Goal: Task Accomplishment & Management: Complete application form

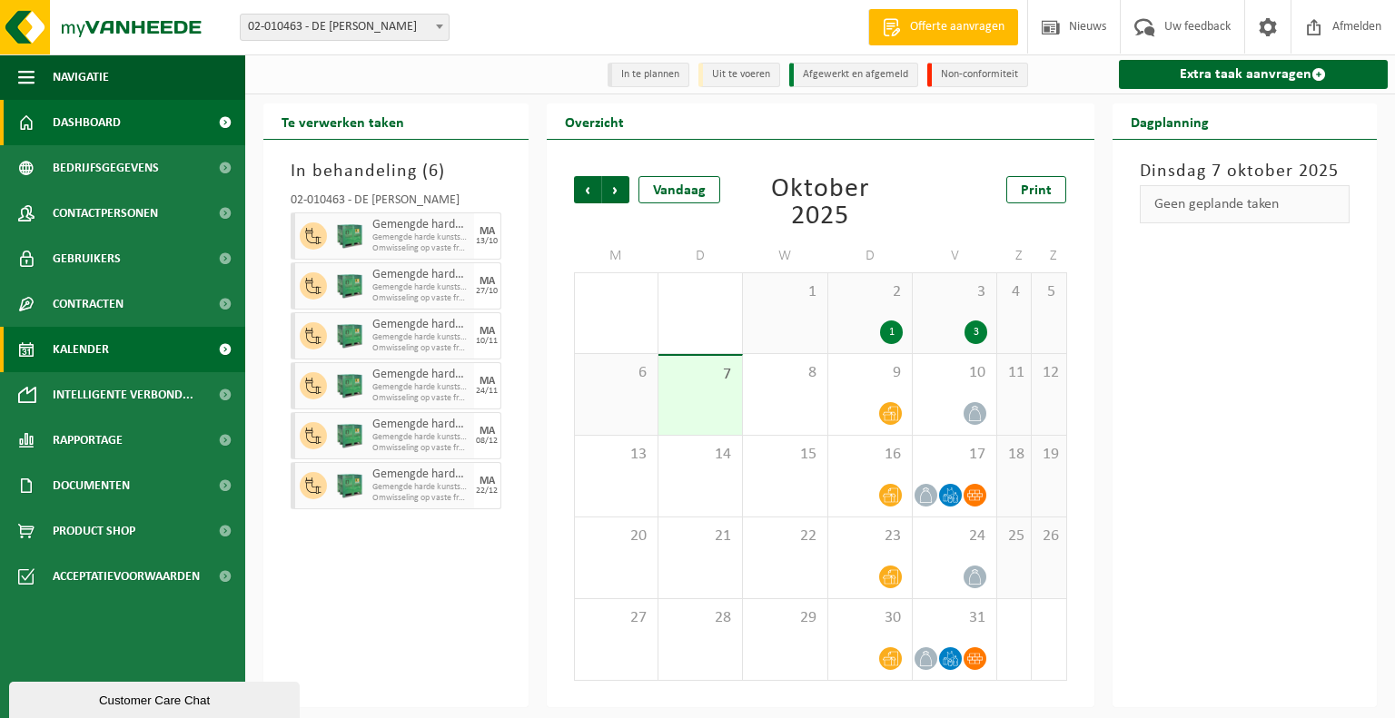
click at [73, 120] on span "Dashboard" at bounding box center [87, 122] width 68 height 45
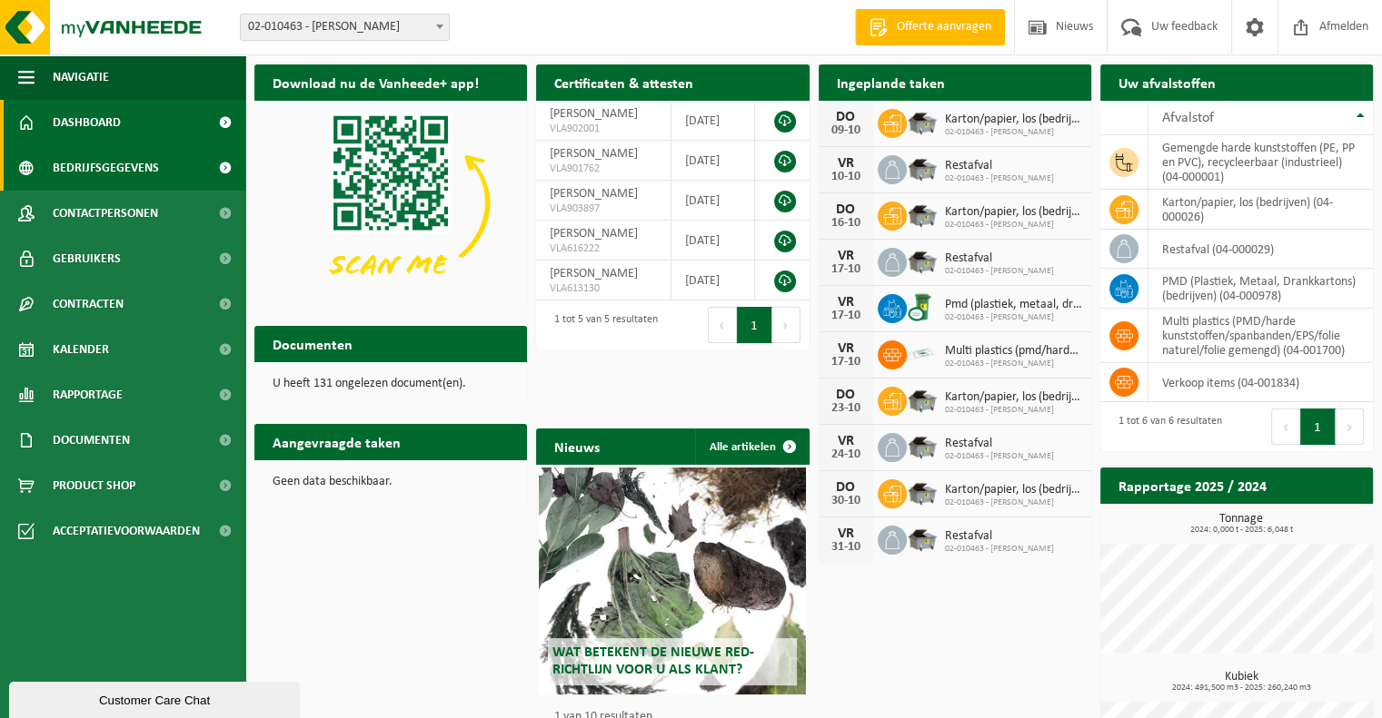
click at [93, 171] on span "Bedrijfsgegevens" at bounding box center [106, 167] width 106 height 45
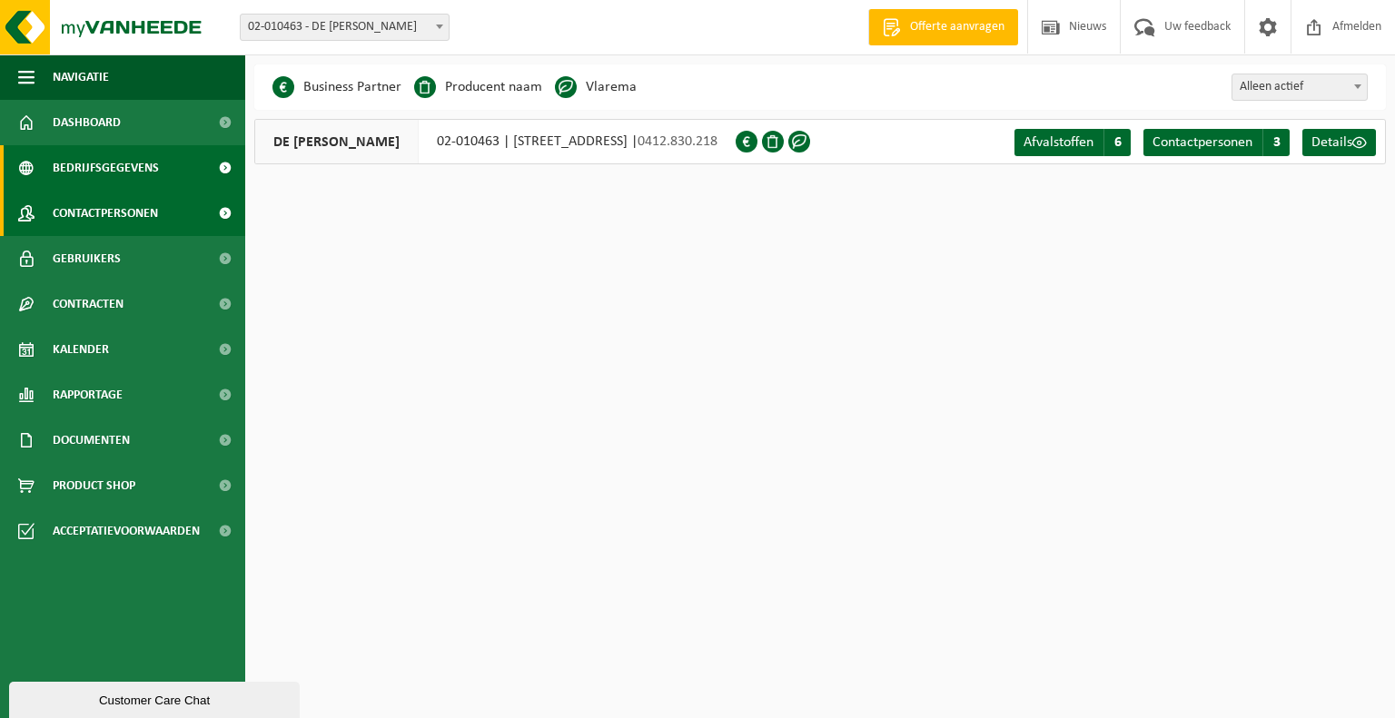
click at [84, 210] on span "Contactpersonen" at bounding box center [105, 213] width 105 height 45
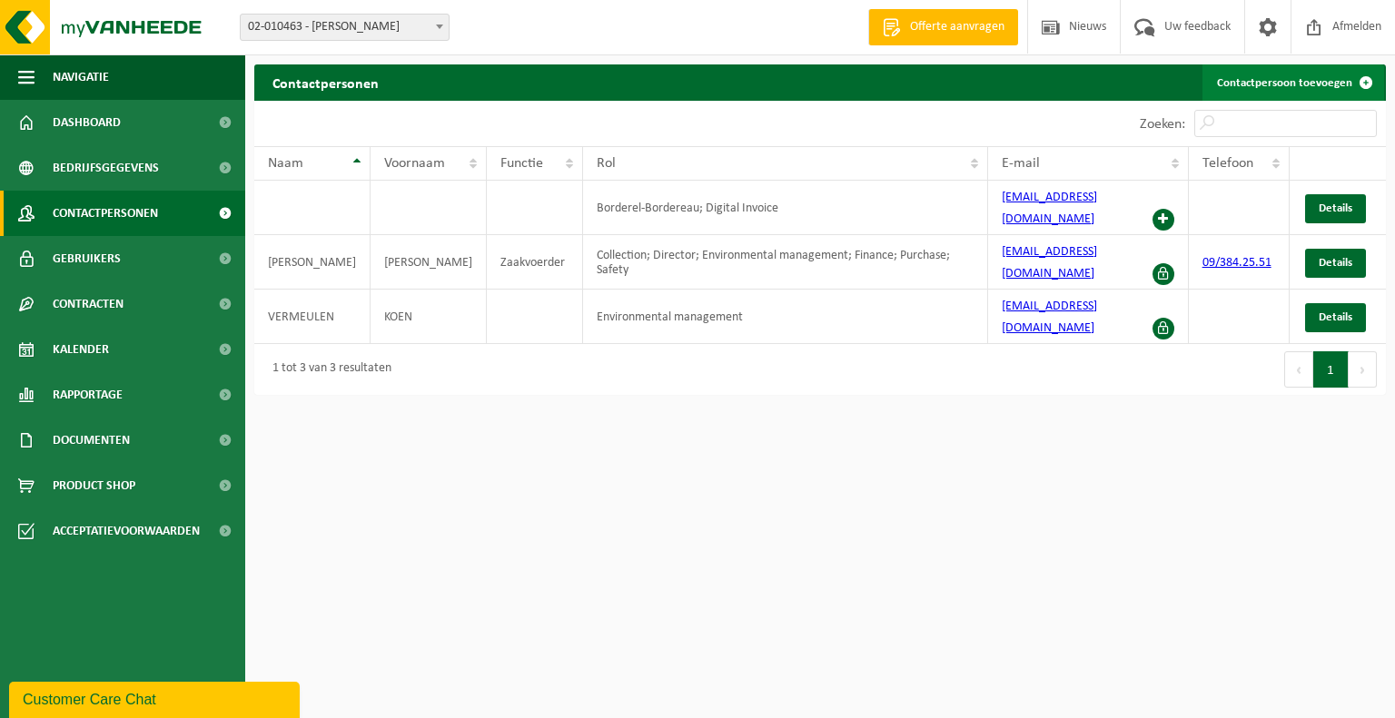
click at [1366, 76] on span at bounding box center [1366, 82] width 36 height 36
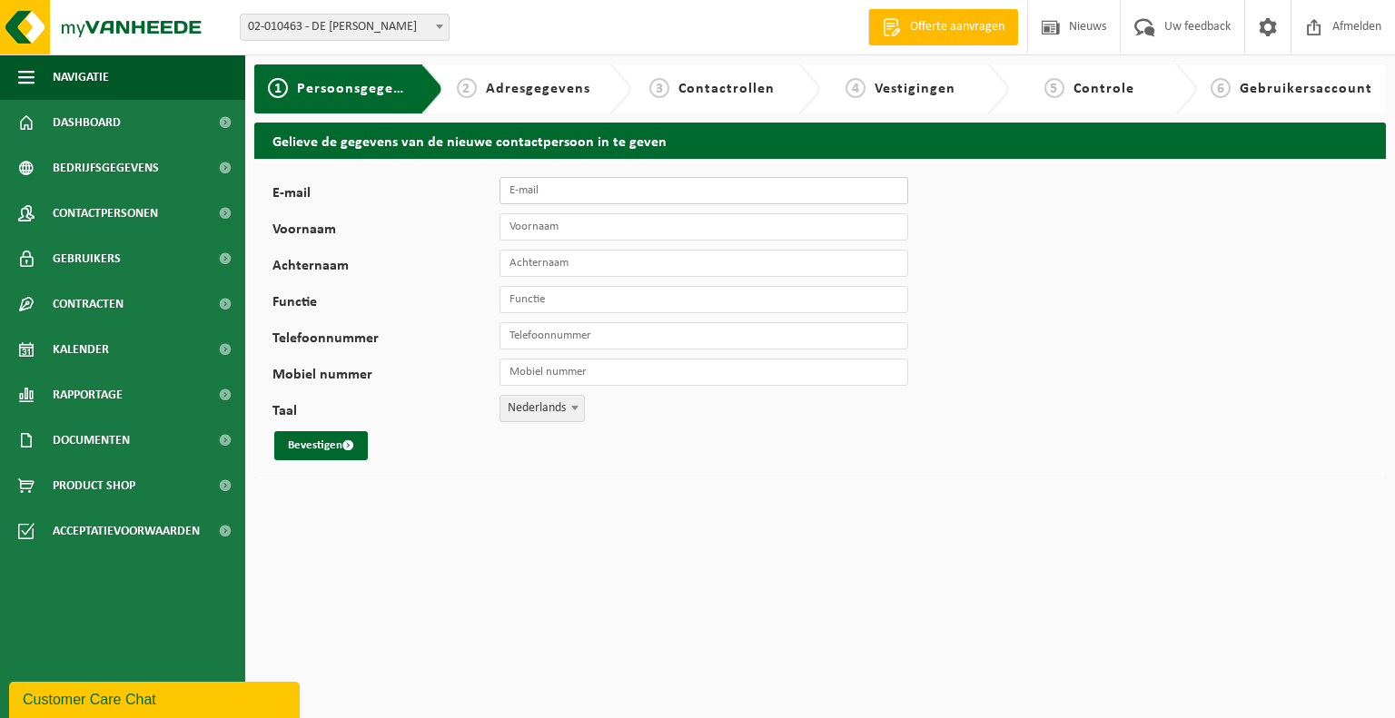
click at [643, 192] on input "E-mail" at bounding box center [704, 190] width 409 height 27
type input "wim@demulder.be"
type input "Wim"
type input "v"
type input "Van Bellingen"
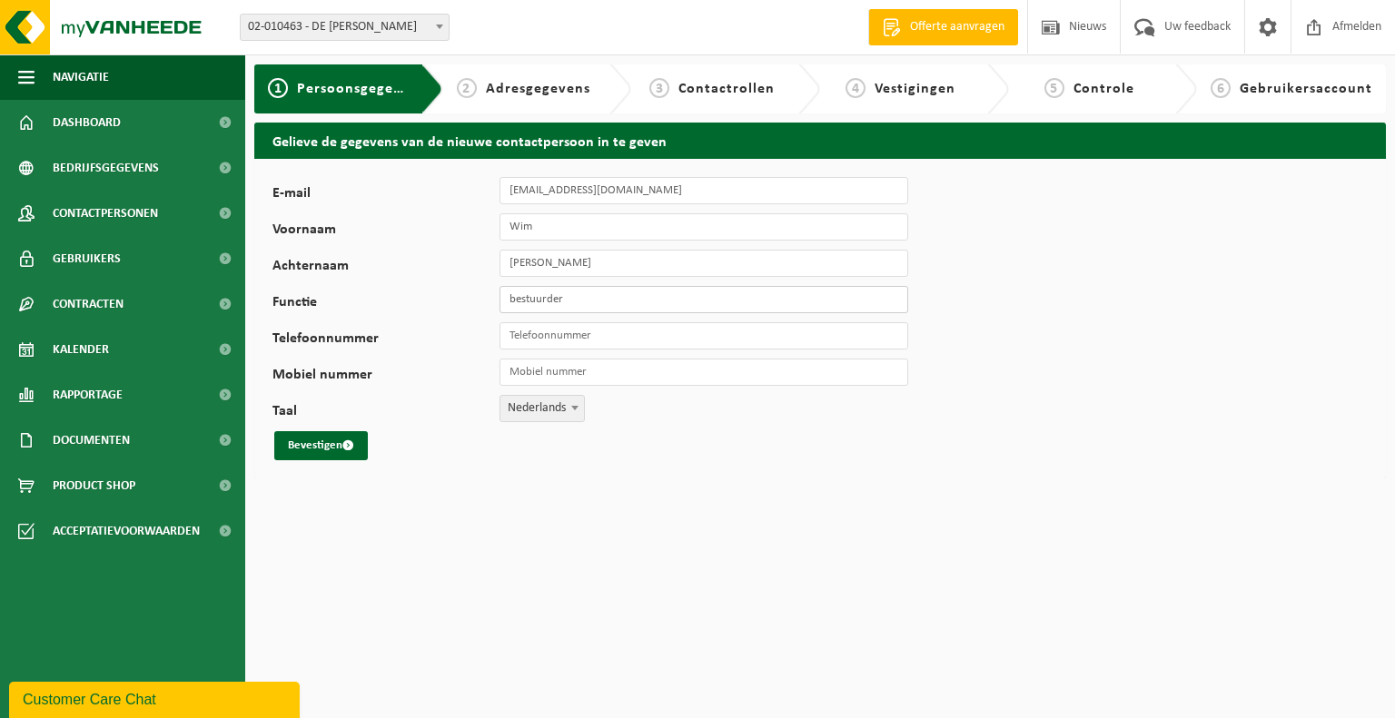
type input "bestuurder"
click at [526, 337] on input "Telefoonnummer" at bounding box center [704, 335] width 409 height 27
type input "+32 9 389 91 75"
click at [527, 373] on input "Mobiel nummer" at bounding box center [704, 372] width 409 height 27
type input "[PHONE_NUMBER]"
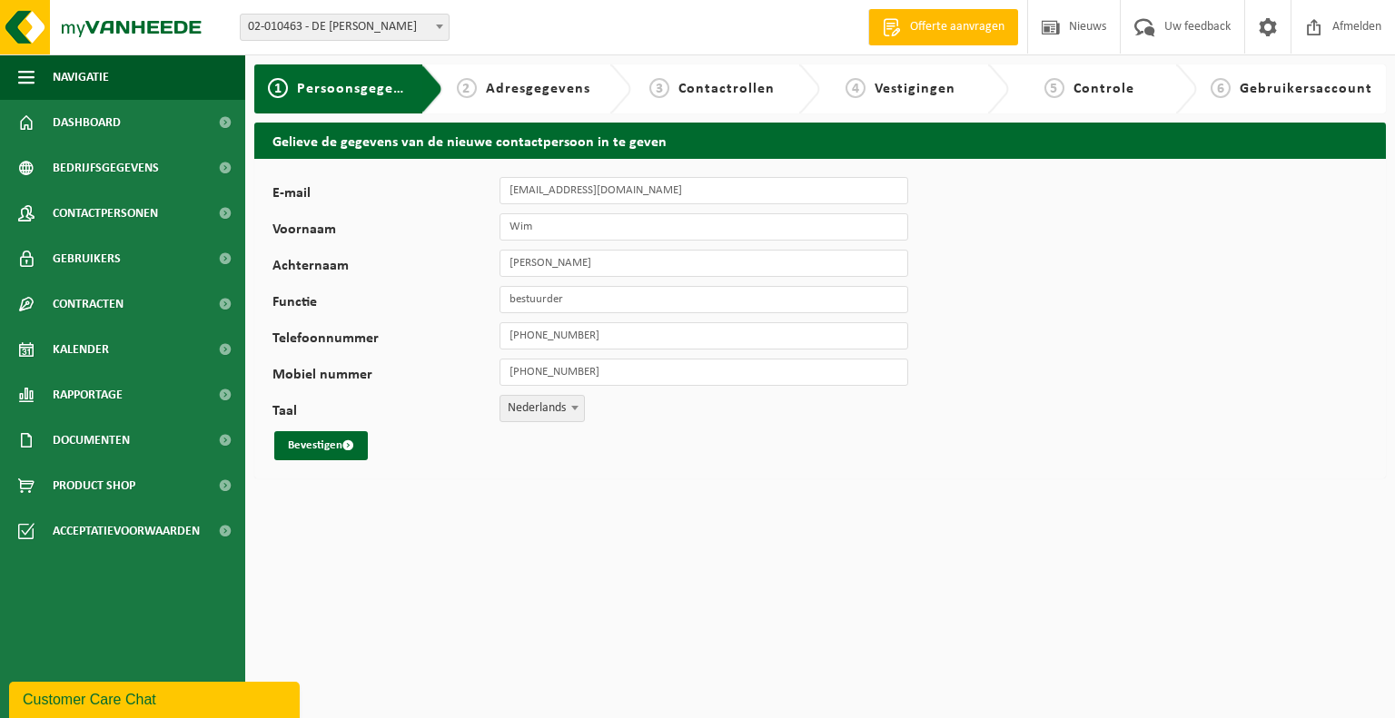
click at [525, 91] on span "Adresgegevens" at bounding box center [538, 89] width 104 height 15
click at [318, 450] on button "Bevestigen" at bounding box center [321, 445] width 94 height 29
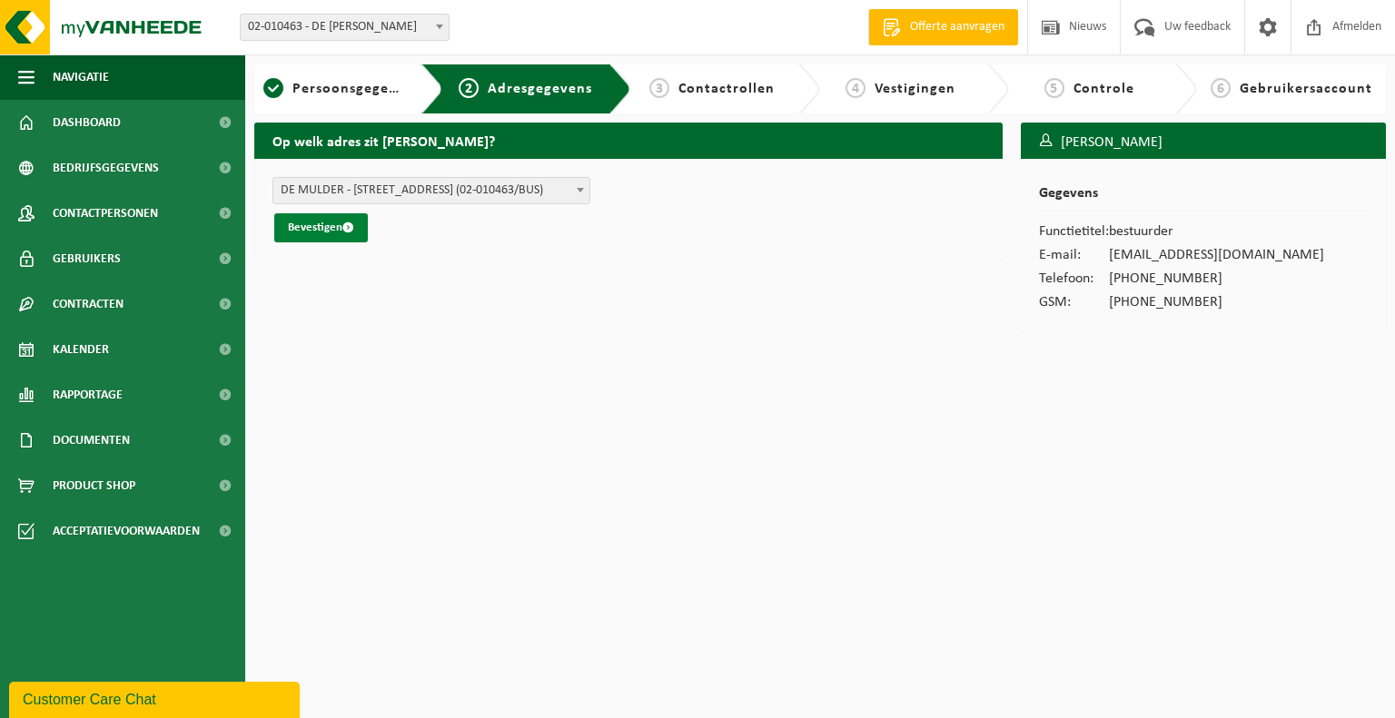
click at [323, 224] on button "Bevestigen" at bounding box center [321, 227] width 94 height 29
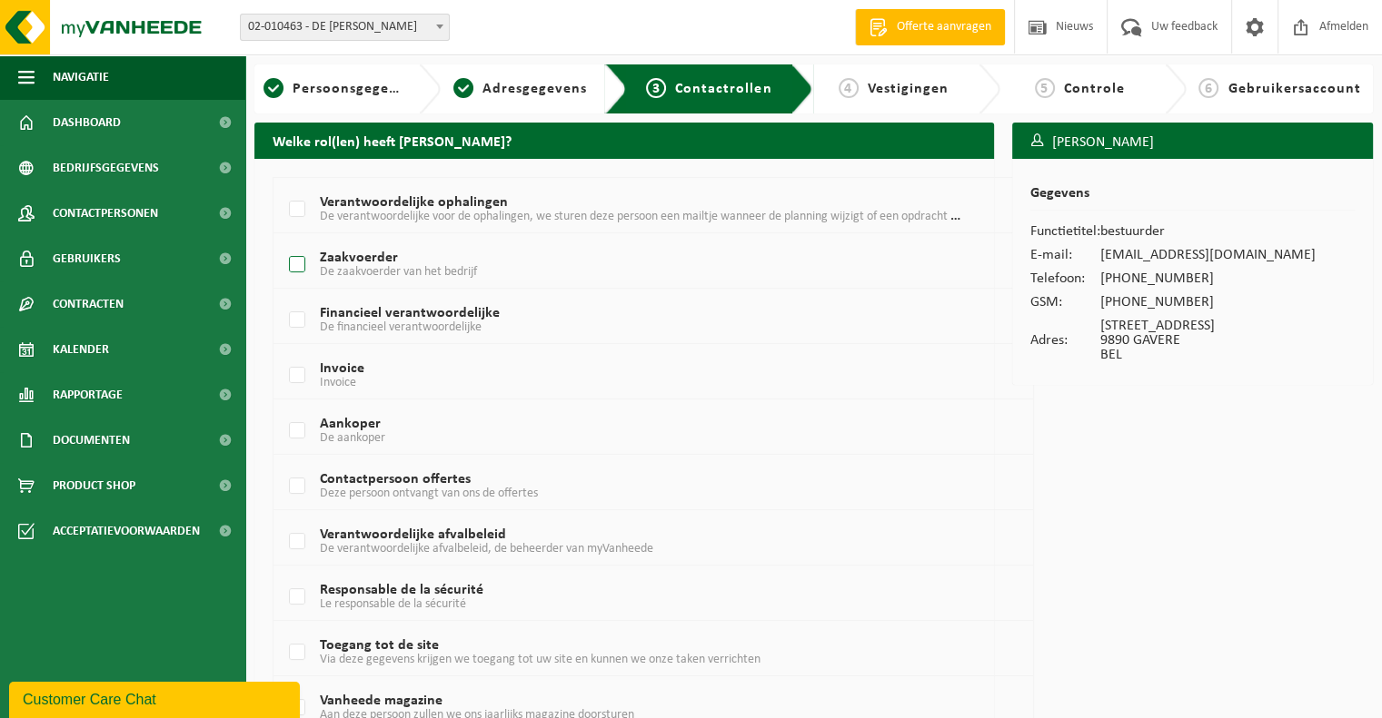
click at [295, 261] on label "Zaakvoerder De zaakvoerder van het bedrijf" at bounding box center [622, 265] width 675 height 27
click at [282, 243] on input "Zaakvoerder De zaakvoerder van het bedrijf" at bounding box center [282, 242] width 1 height 1
checkbox input "true"
click at [292, 212] on label "Verantwoordelijke ophalingen De verantwoordelijke voor de ophalingen, we sturen…" at bounding box center [622, 209] width 675 height 27
click at [282, 187] on input "Verantwoordelijke ophalingen De verantwoordelijke voor de ophalingen, we sturen…" at bounding box center [282, 186] width 1 height 1
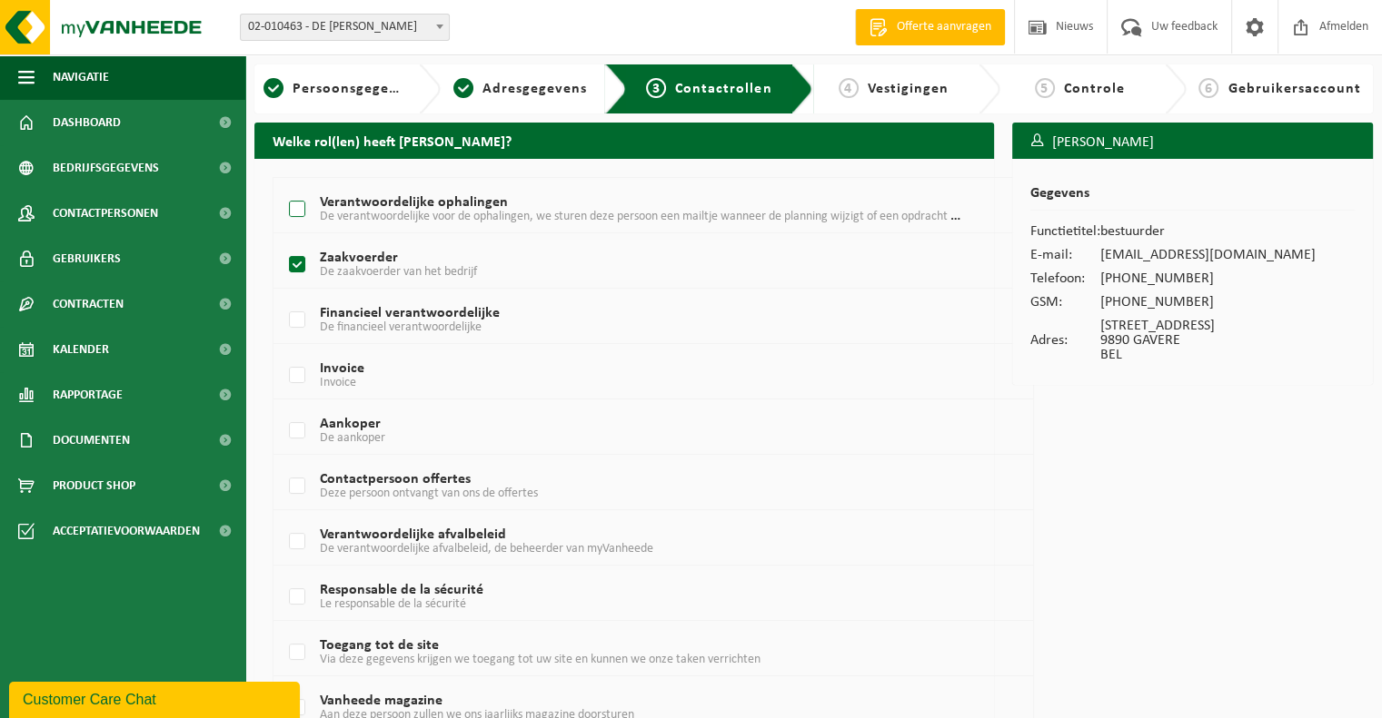
checkbox input "true"
click at [291, 428] on label "Aankoper De aankoper" at bounding box center [622, 431] width 675 height 27
click at [282, 409] on input "Aankoper De aankoper" at bounding box center [282, 408] width 1 height 1
checkbox input "true"
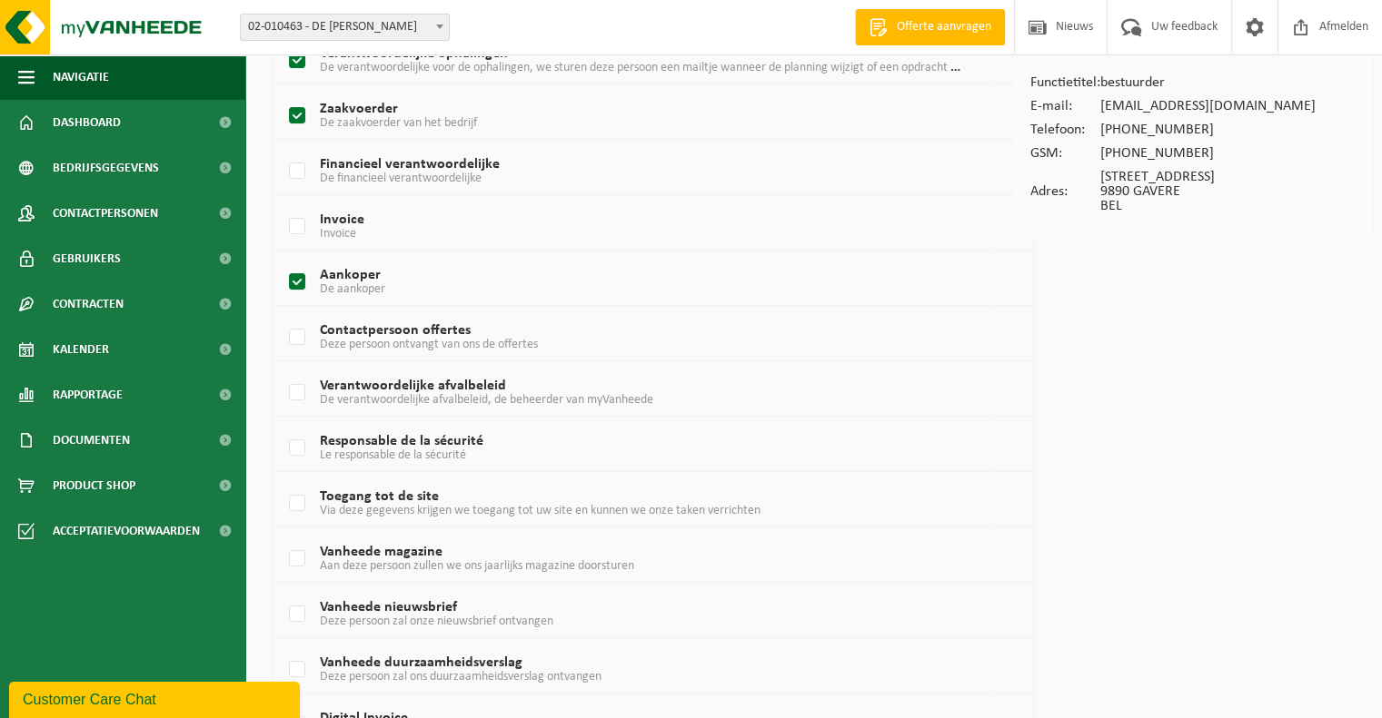
scroll to position [182, 0]
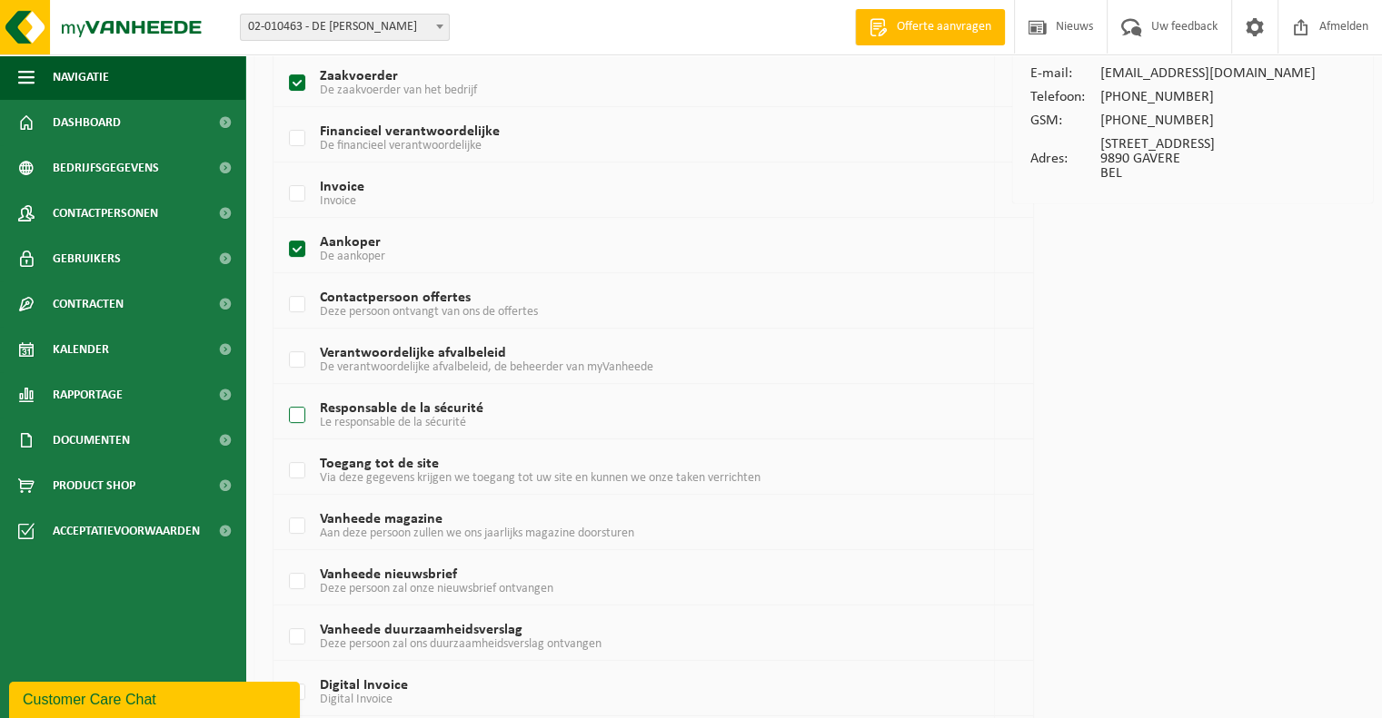
click at [296, 412] on label "Responsable de la sécurité Le responsable de la sécurité" at bounding box center [622, 415] width 675 height 27
click at [282, 393] on input "Responsable de la sécurité Le responsable de la sécurité" at bounding box center [282, 392] width 1 height 1
checkbox input "true"
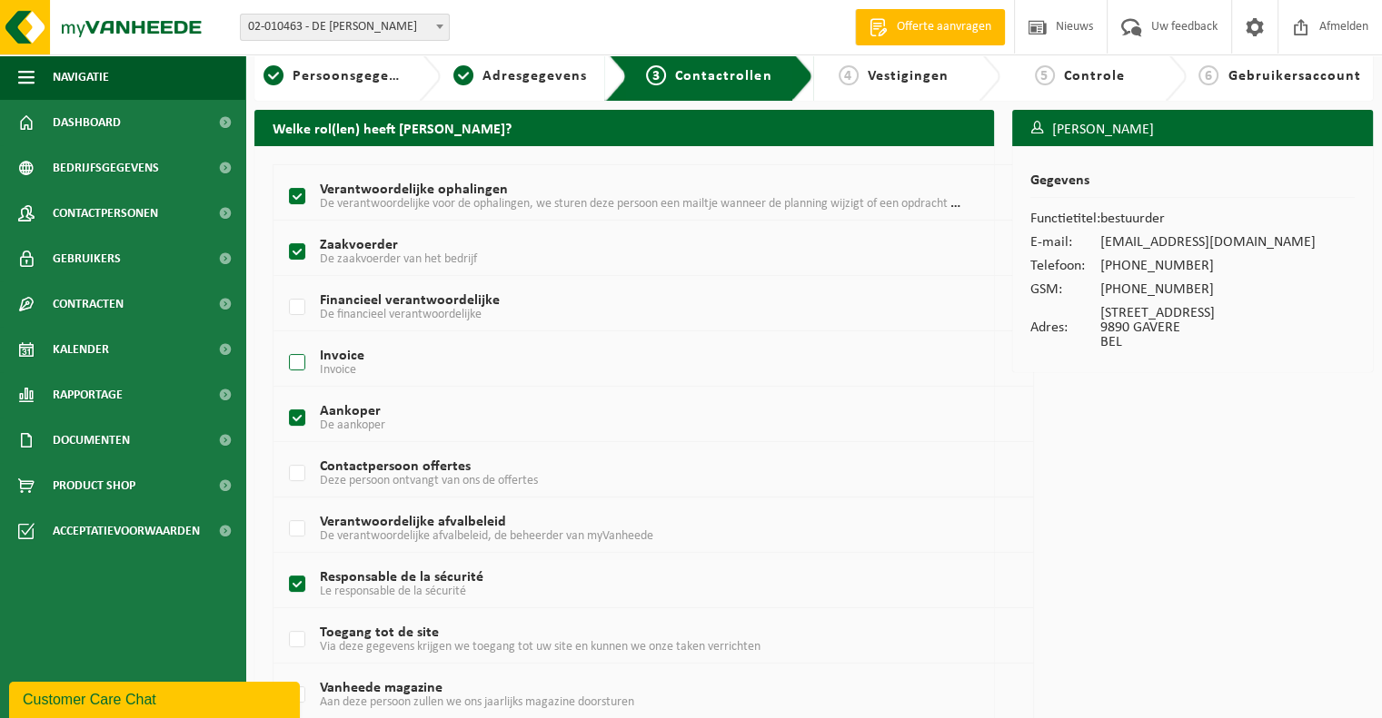
scroll to position [362, 0]
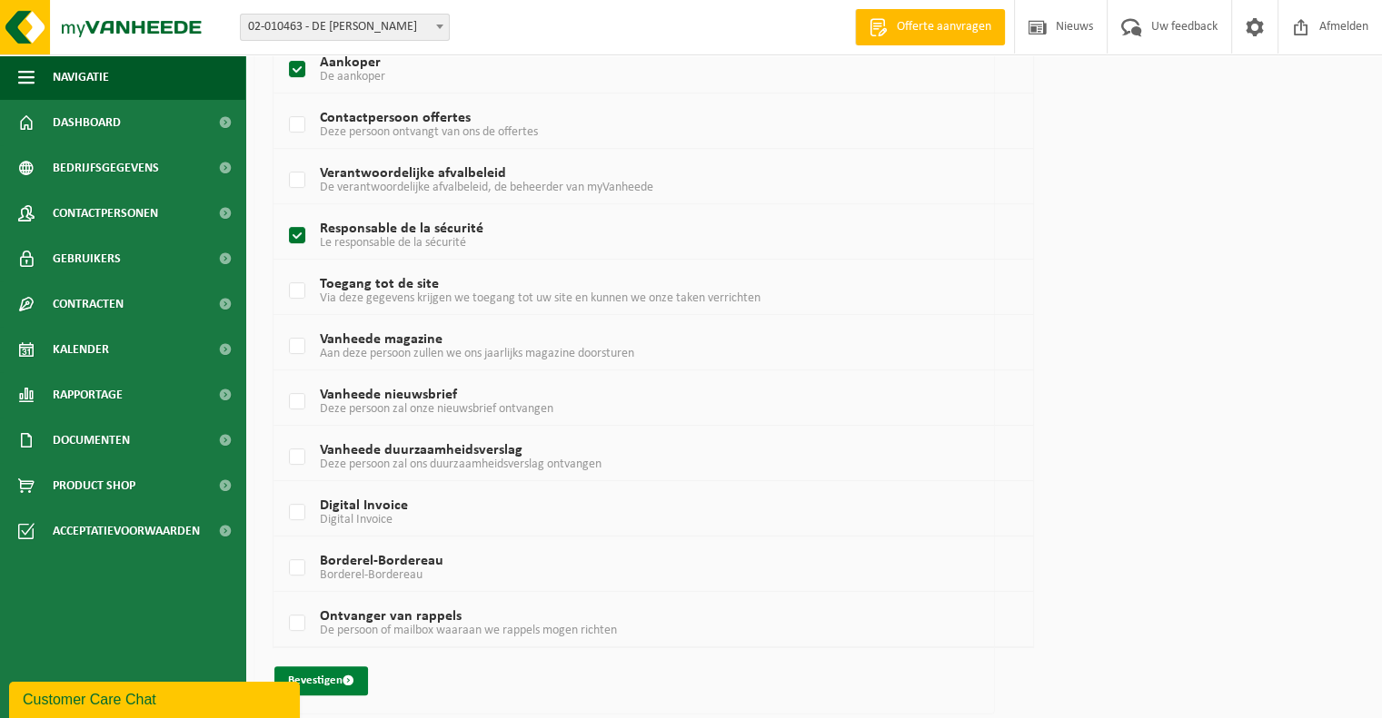
click at [302, 677] on button "Bevestigen" at bounding box center [321, 681] width 94 height 29
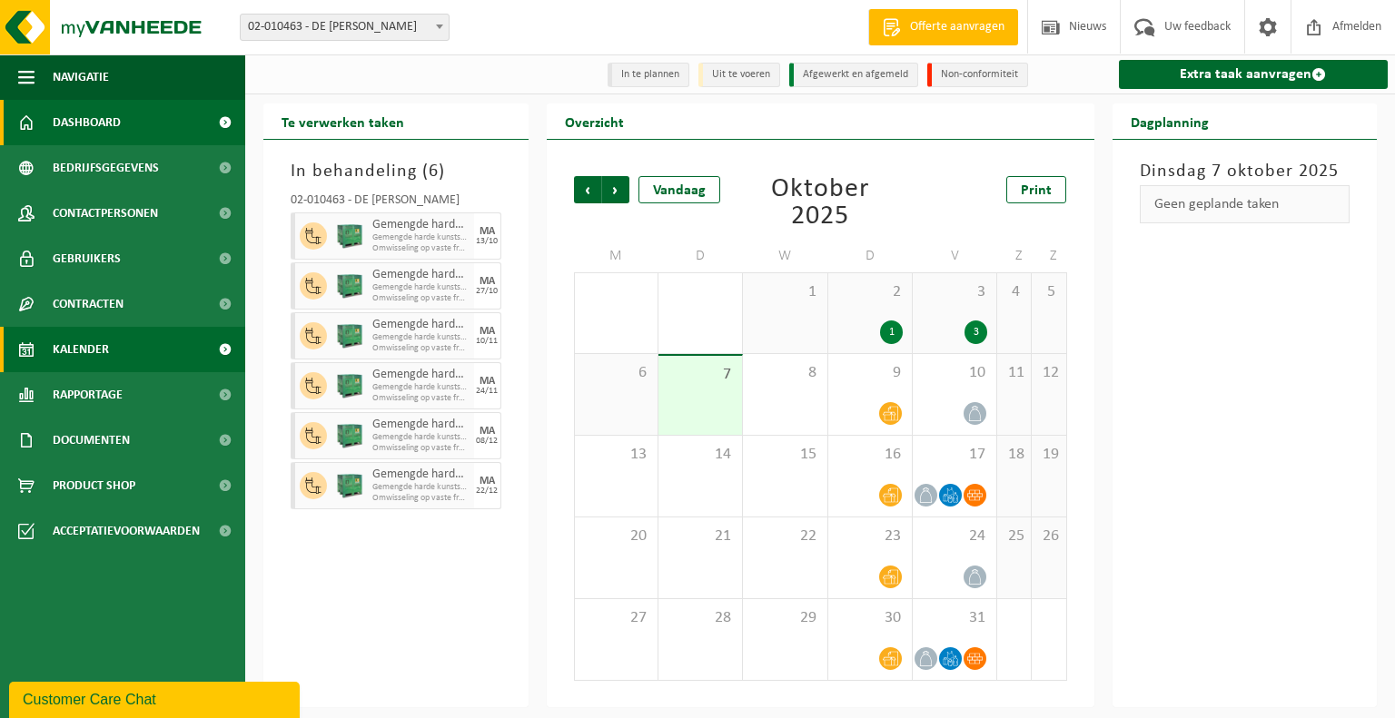
click at [101, 127] on span "Dashboard" at bounding box center [87, 122] width 68 height 45
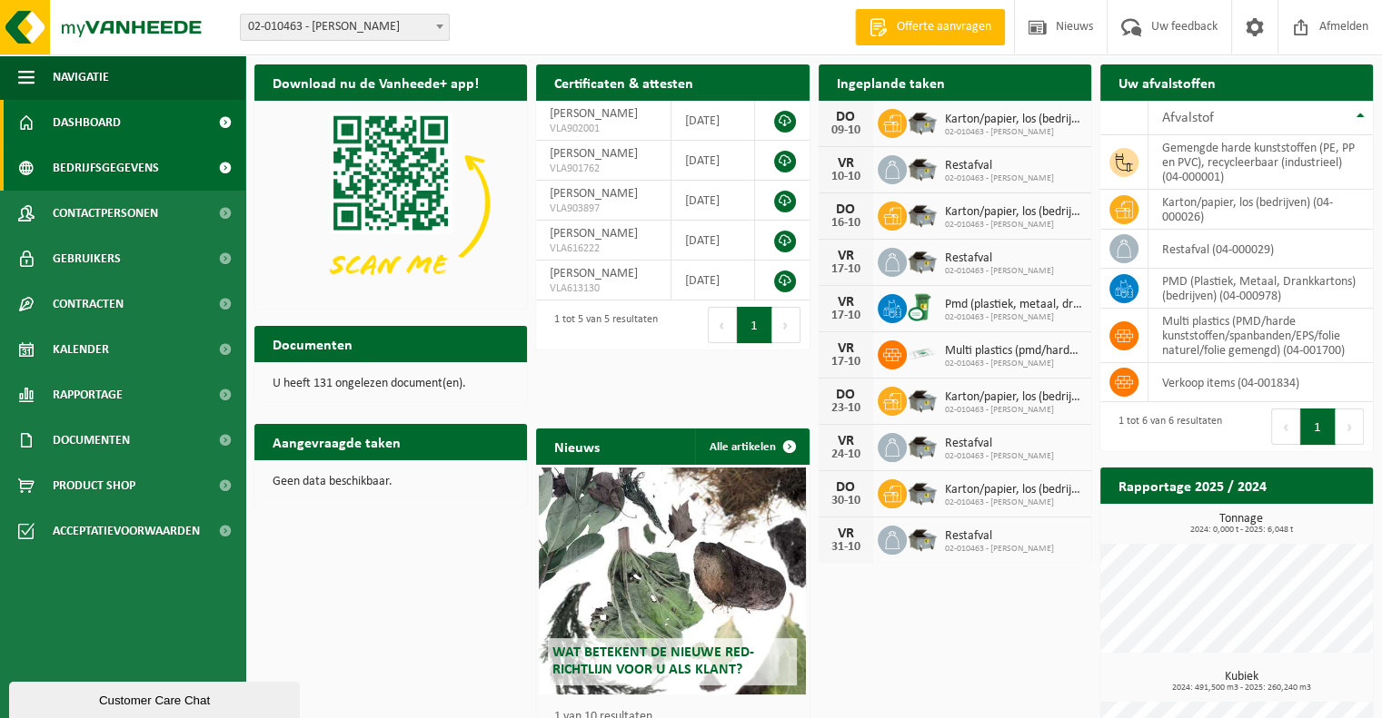
click at [146, 168] on span "Bedrijfsgegevens" at bounding box center [106, 167] width 106 height 45
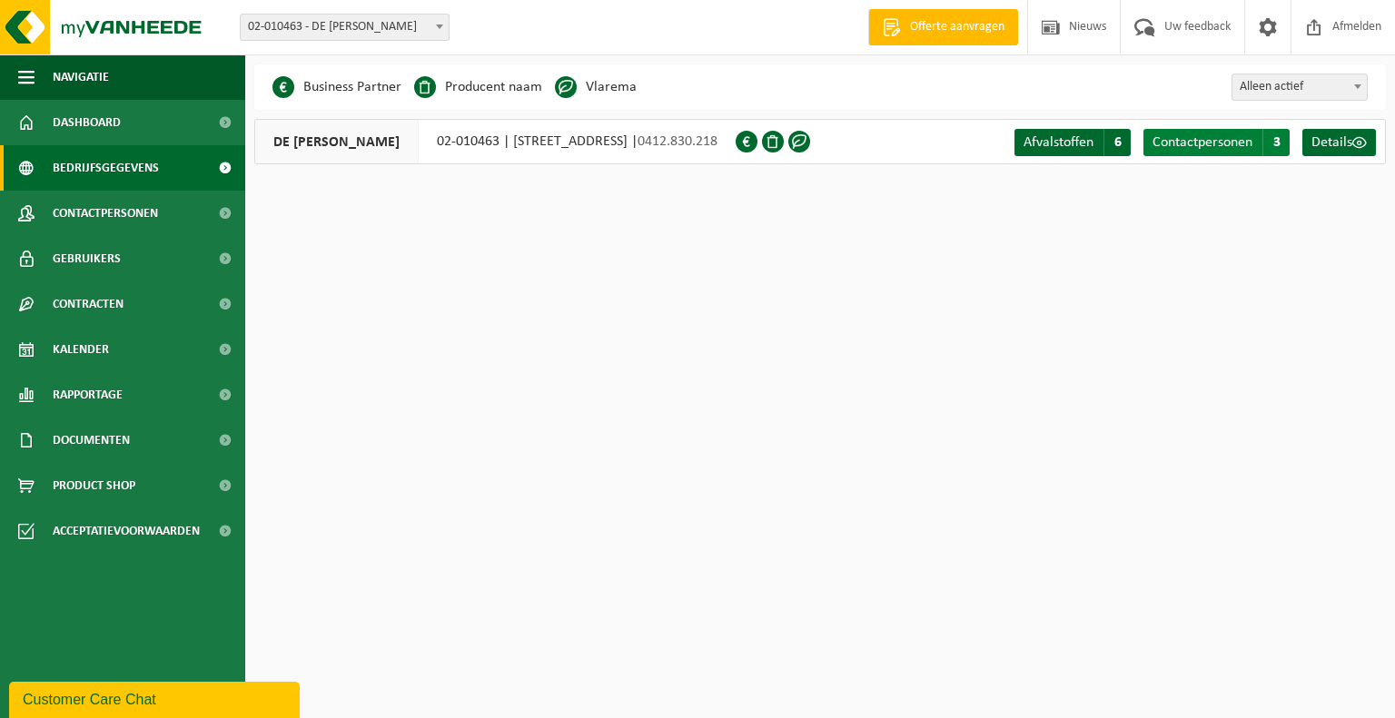
click at [1181, 144] on span "Contactpersonen" at bounding box center [1203, 142] width 100 height 15
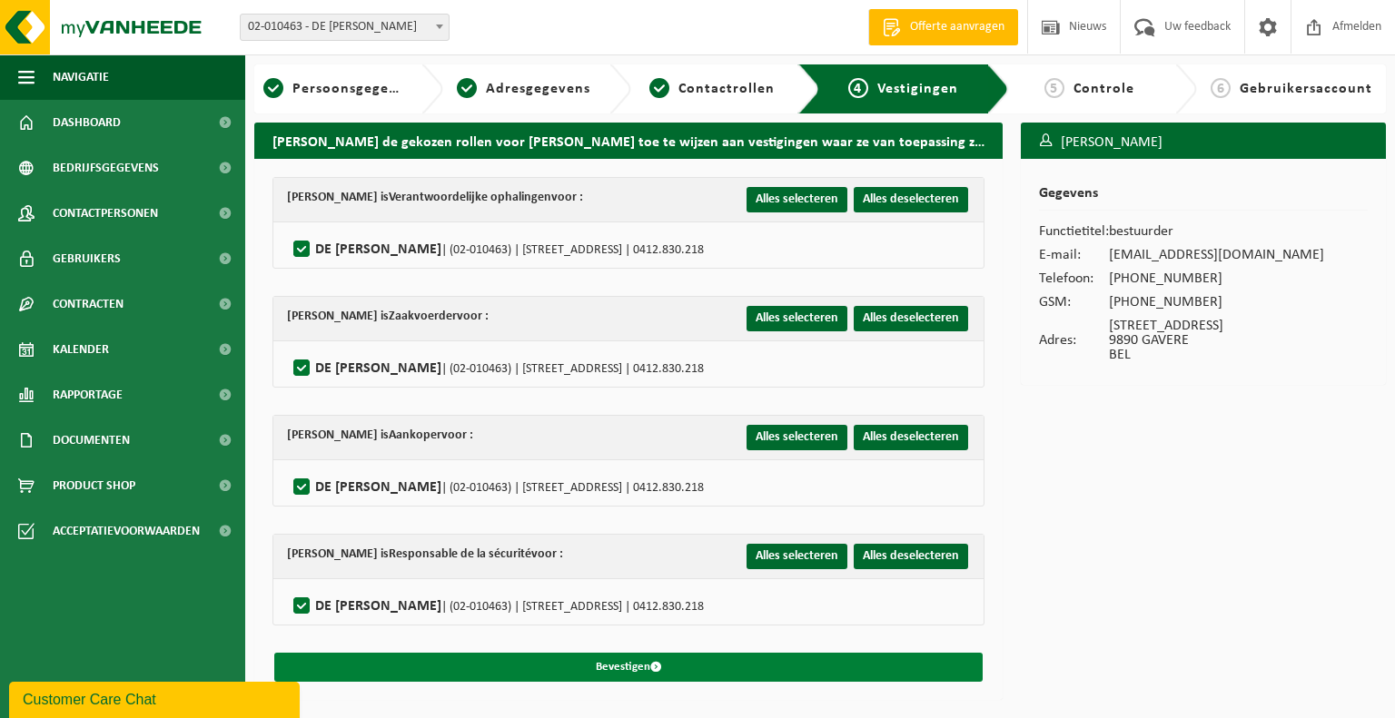
click at [609, 663] on button "Bevestigen" at bounding box center [628, 667] width 709 height 29
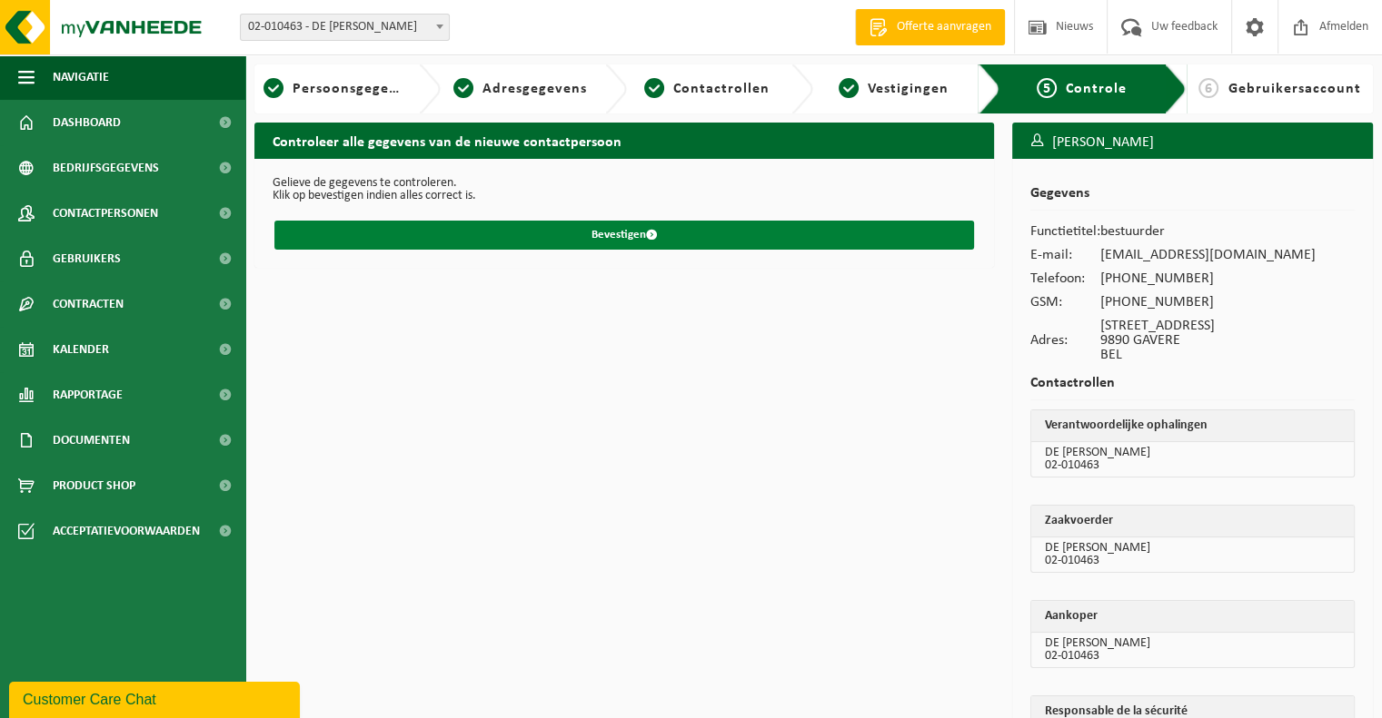
click at [598, 233] on button "Bevestigen" at bounding box center [623, 235] width 699 height 29
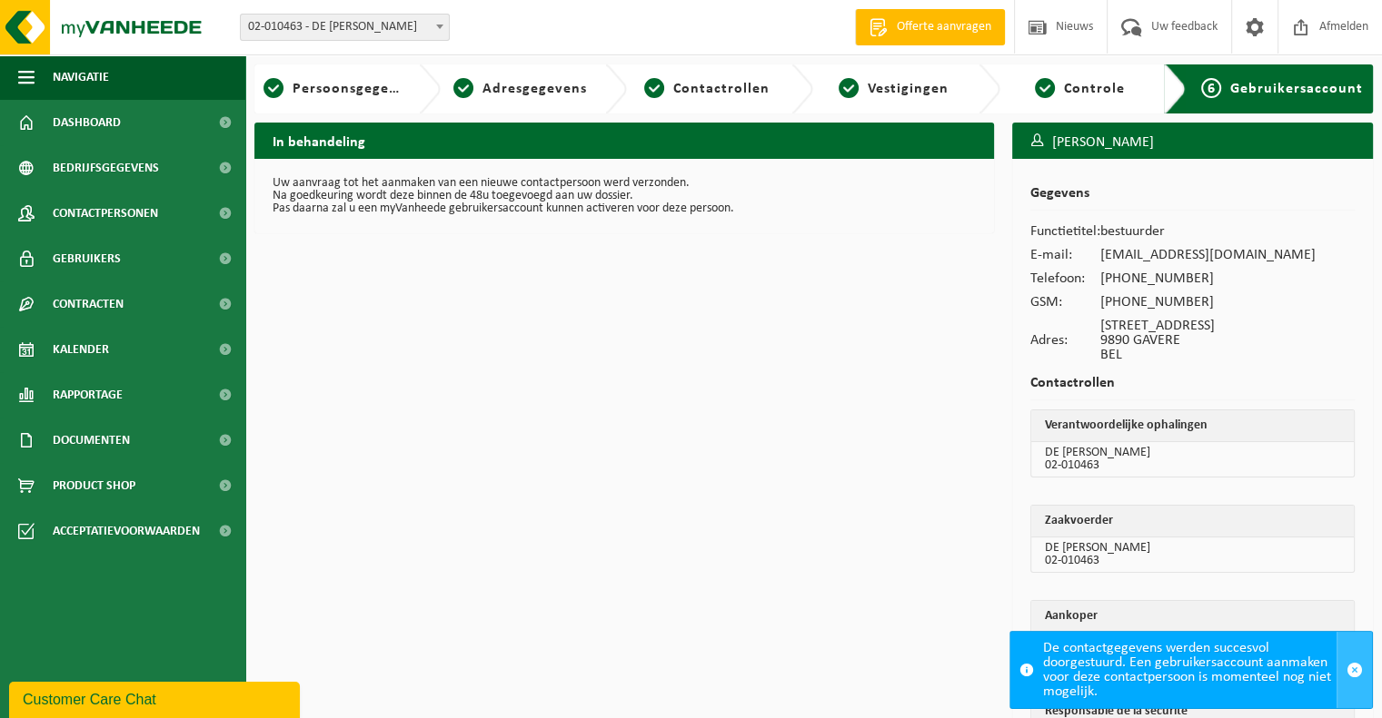
click at [1357, 671] on span "button" at bounding box center [1354, 670] width 16 height 16
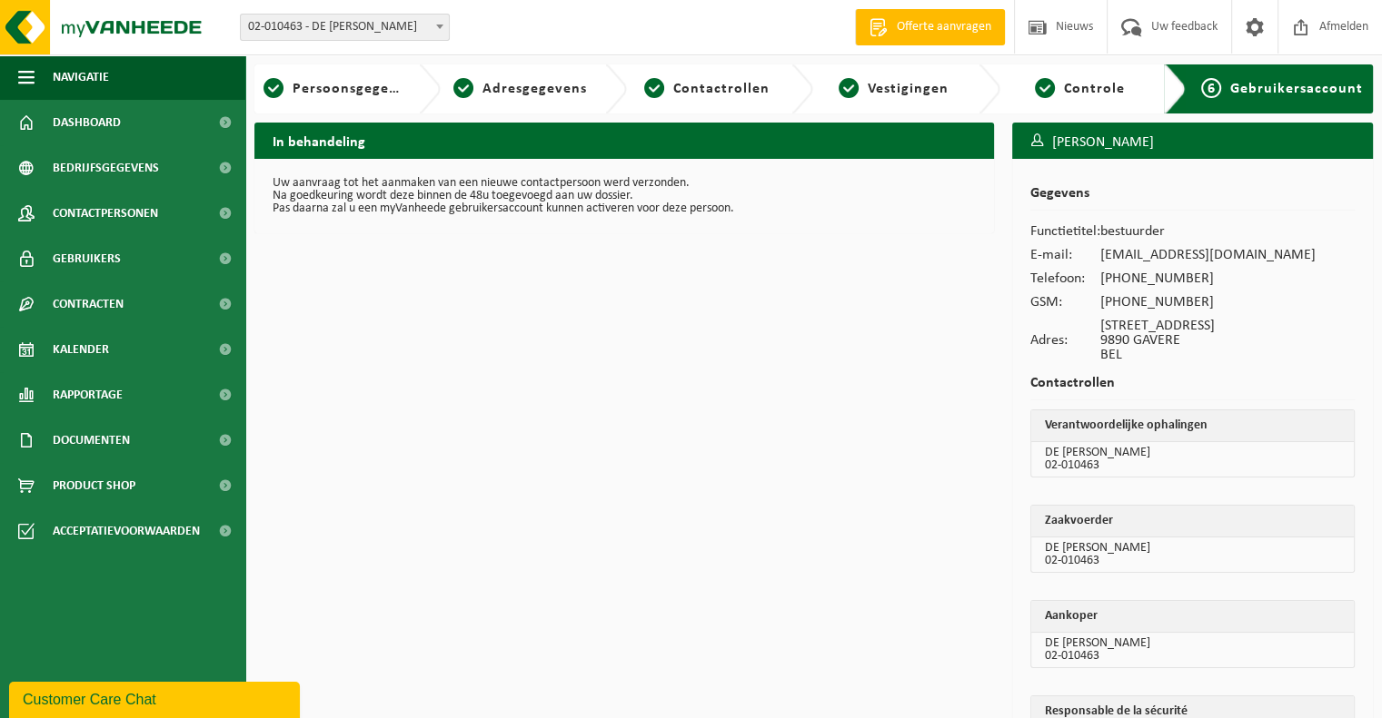
click at [585, 361] on div "In behandeling Uw aanvraag tot het aanmaken van een nieuwe contactpersoon werd …" at bounding box center [624, 471] width 758 height 696
click at [112, 117] on span "Dashboard" at bounding box center [87, 122] width 68 height 45
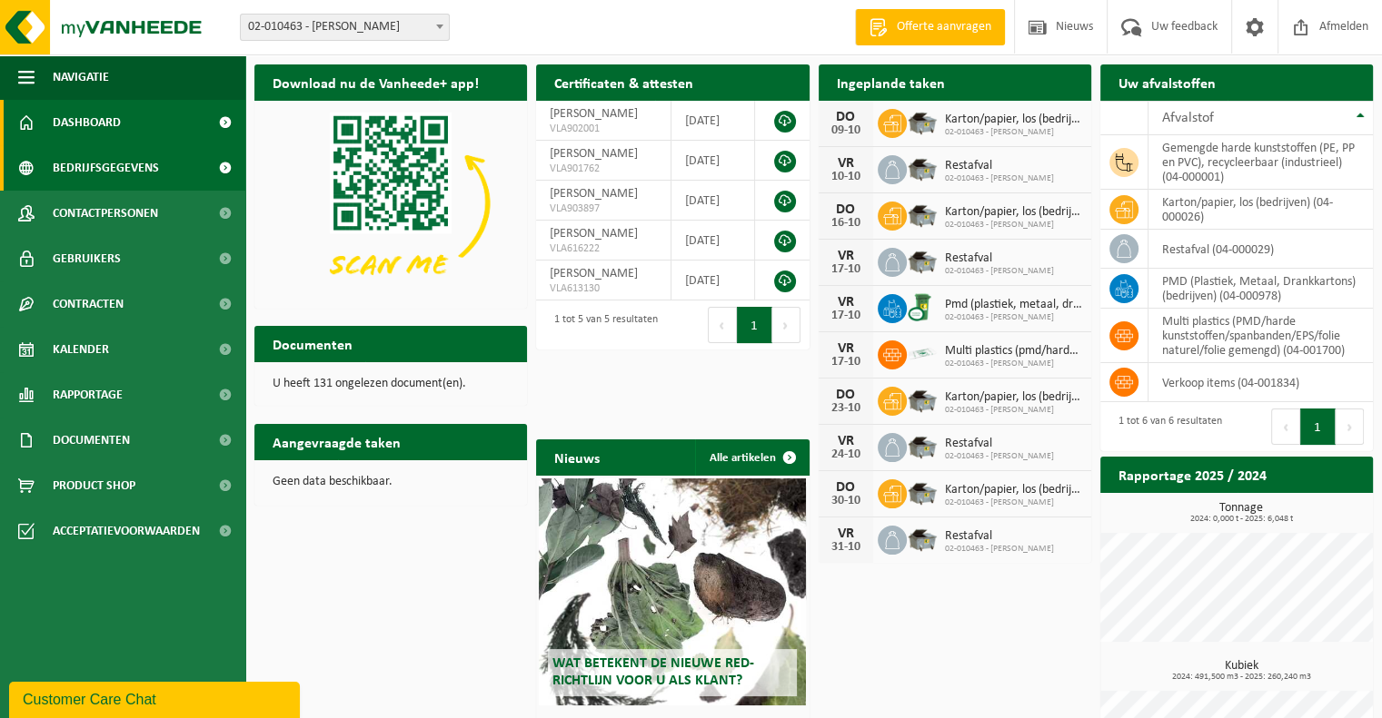
click at [100, 159] on span "Bedrijfsgegevens" at bounding box center [106, 167] width 106 height 45
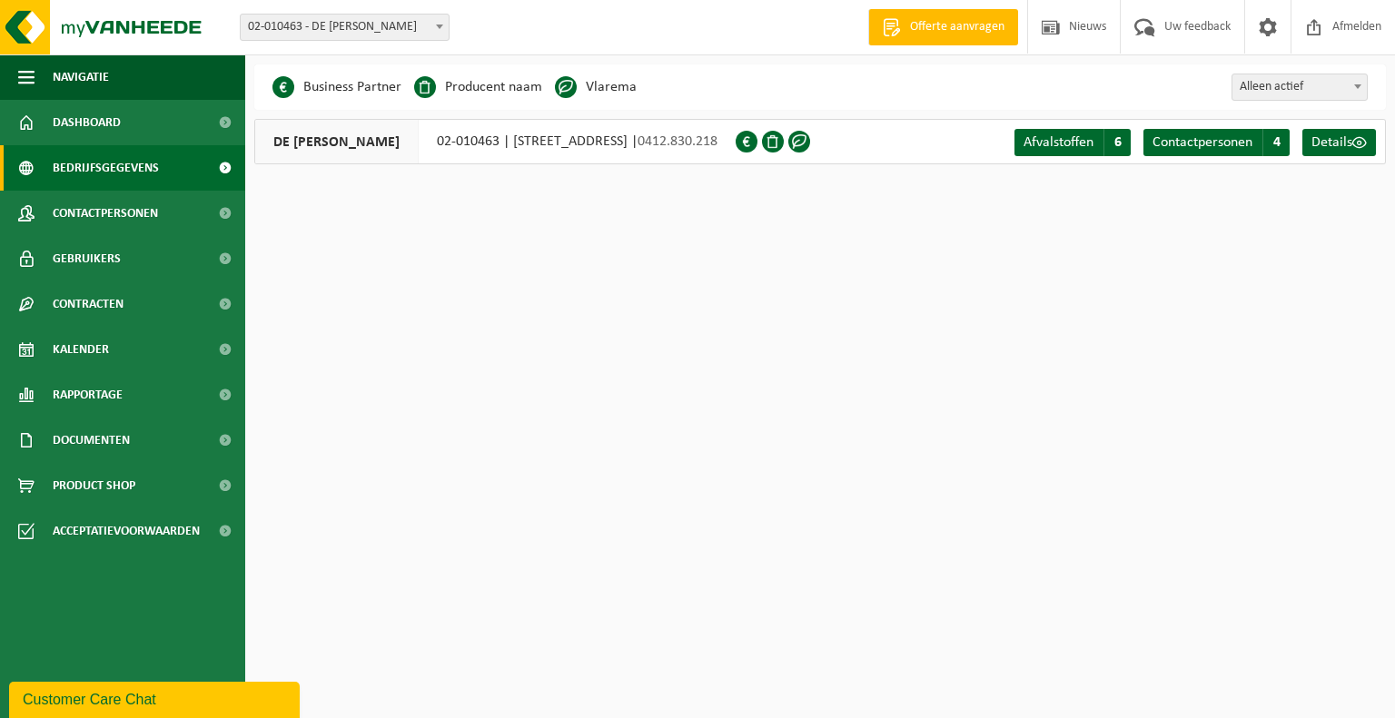
click at [806, 388] on html "Vestiging: 02-010463 - DE MULDER - GAVERE 02-010463 - DE MULDER - GAVERE Welkom…" at bounding box center [697, 359] width 1395 height 718
click at [1184, 143] on span "Contactpersonen" at bounding box center [1203, 142] width 100 height 15
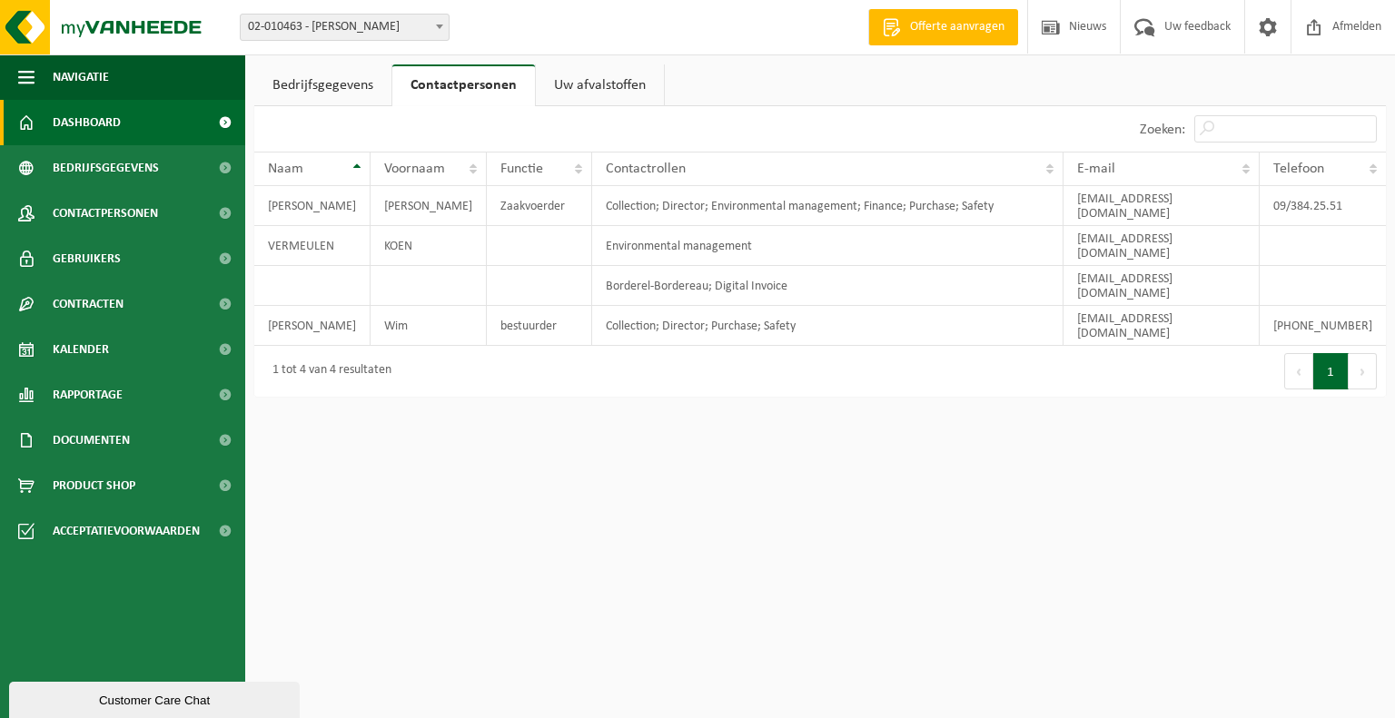
click at [101, 125] on span "Dashboard" at bounding box center [87, 122] width 68 height 45
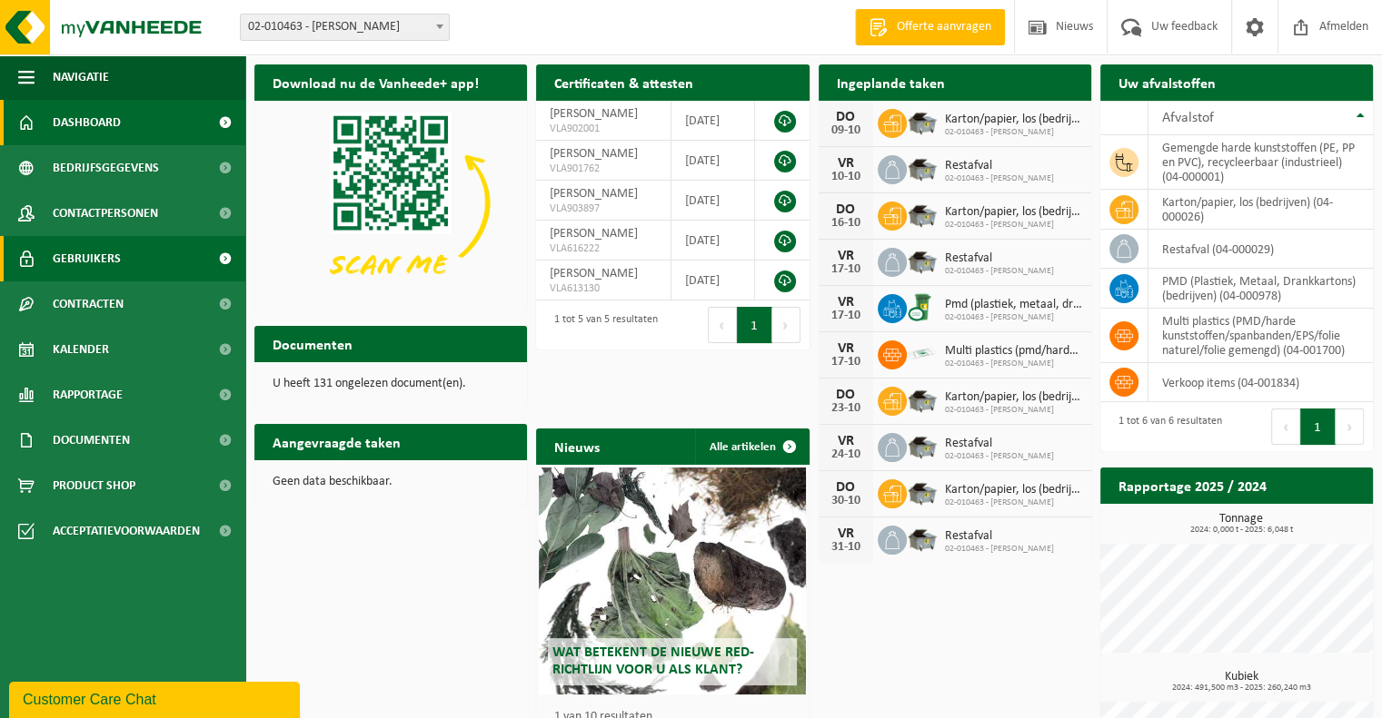
click at [111, 255] on span "Gebruikers" at bounding box center [87, 258] width 68 height 45
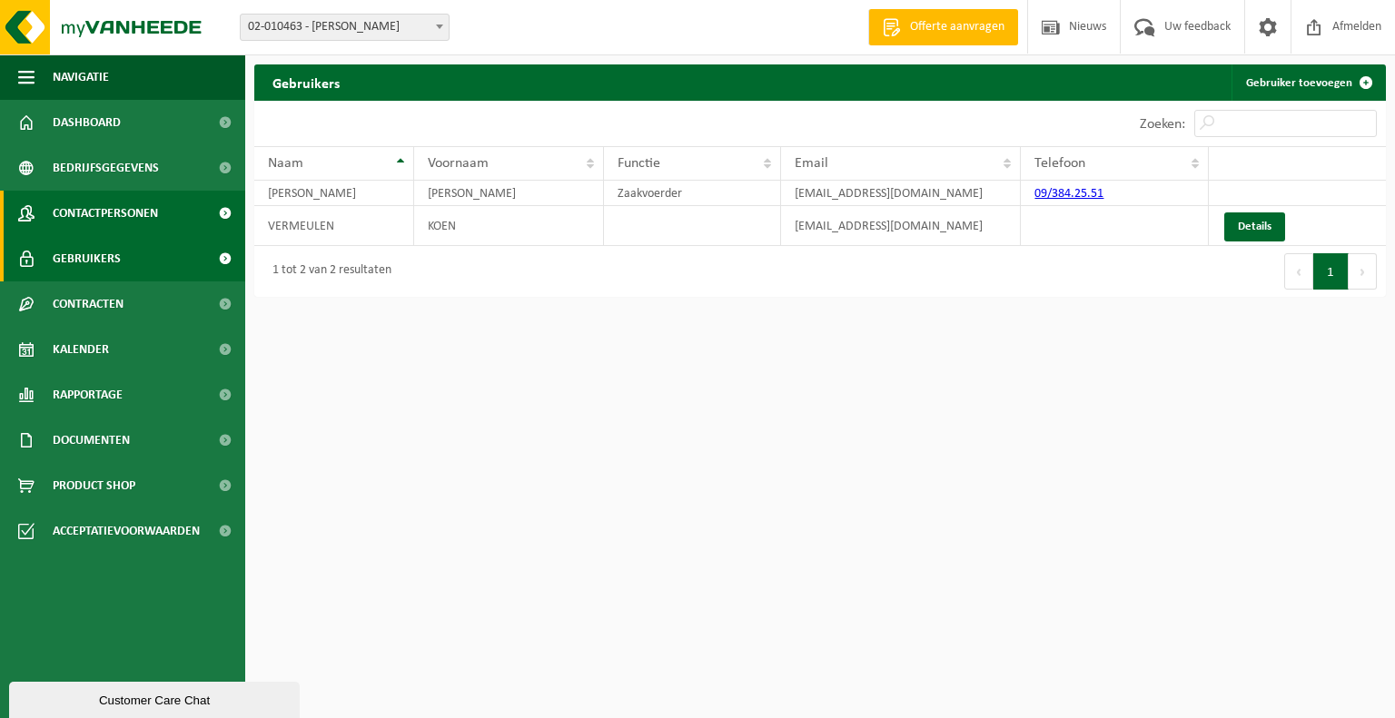
click at [99, 213] on span "Contactpersonen" at bounding box center [105, 213] width 105 height 45
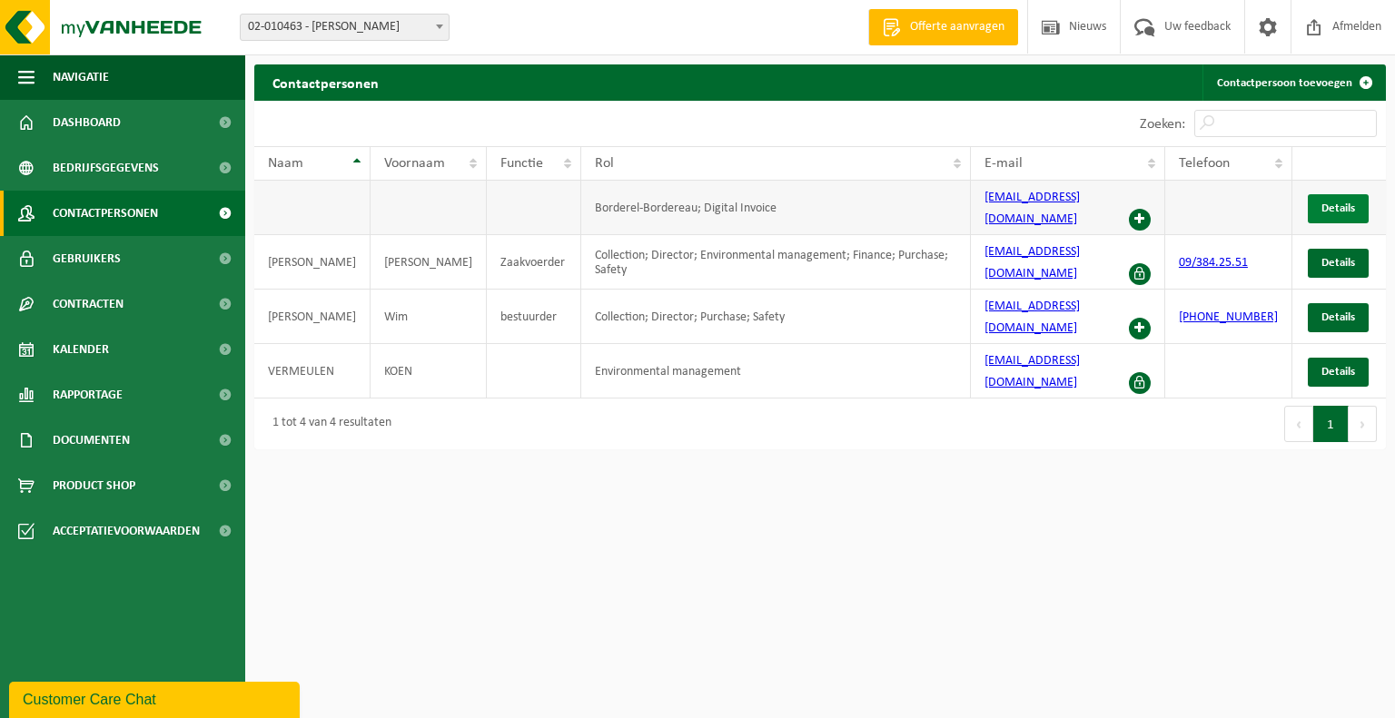
click at [1339, 203] on span "Details" at bounding box center [1339, 209] width 34 height 12
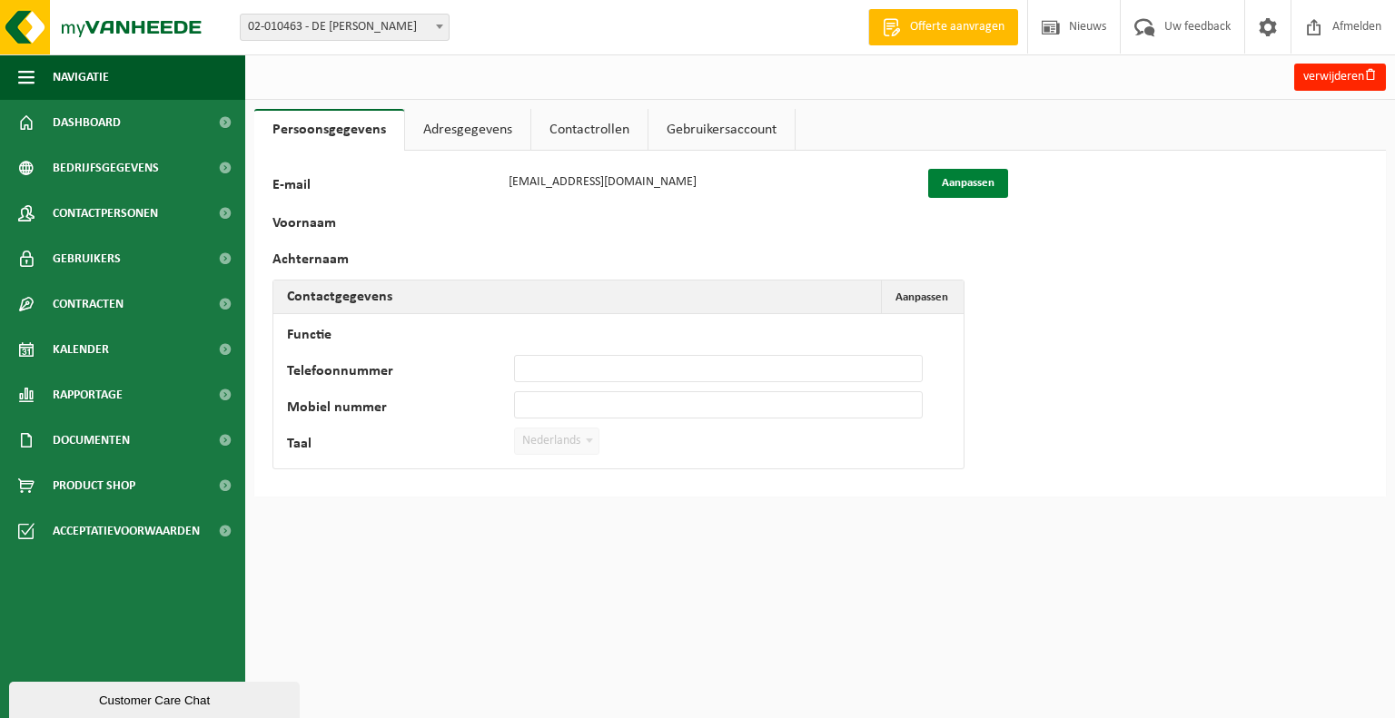
click at [974, 175] on button "Aanpassen" at bounding box center [968, 183] width 80 height 29
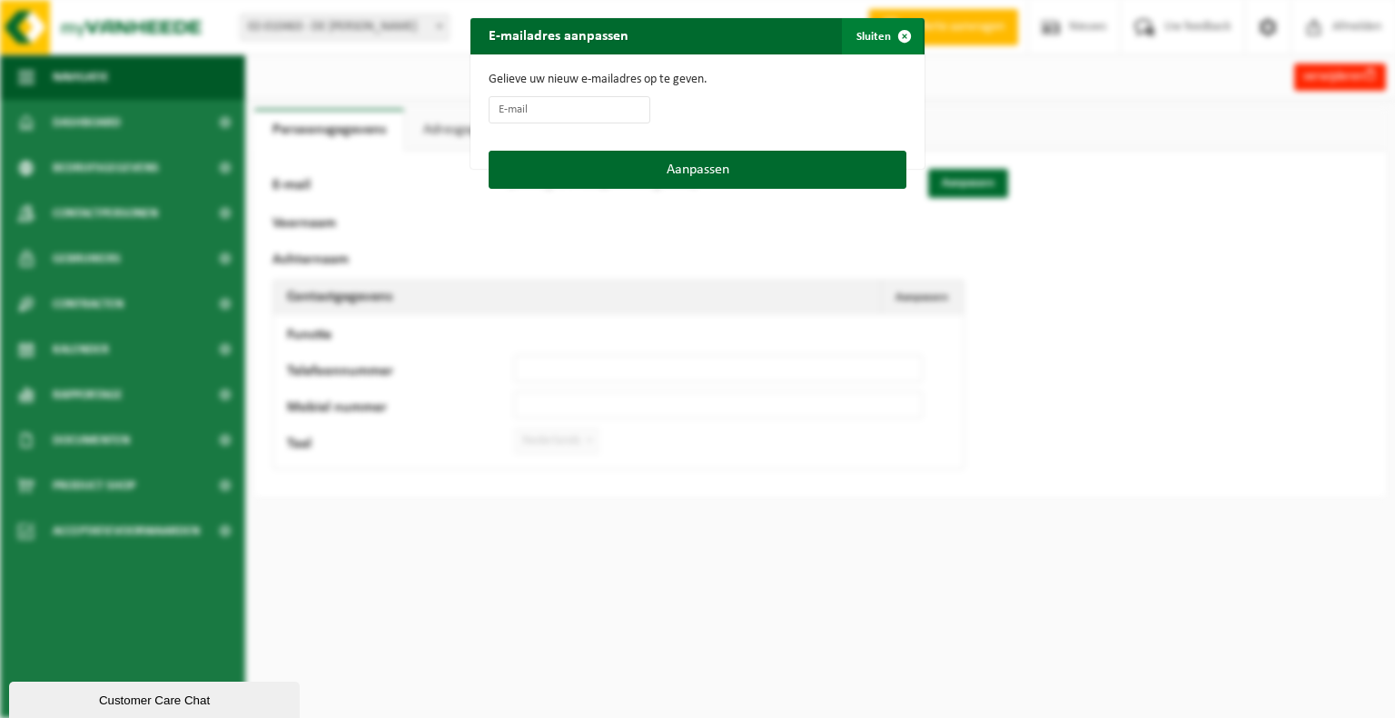
click at [897, 35] on span "button" at bounding box center [905, 36] width 36 height 36
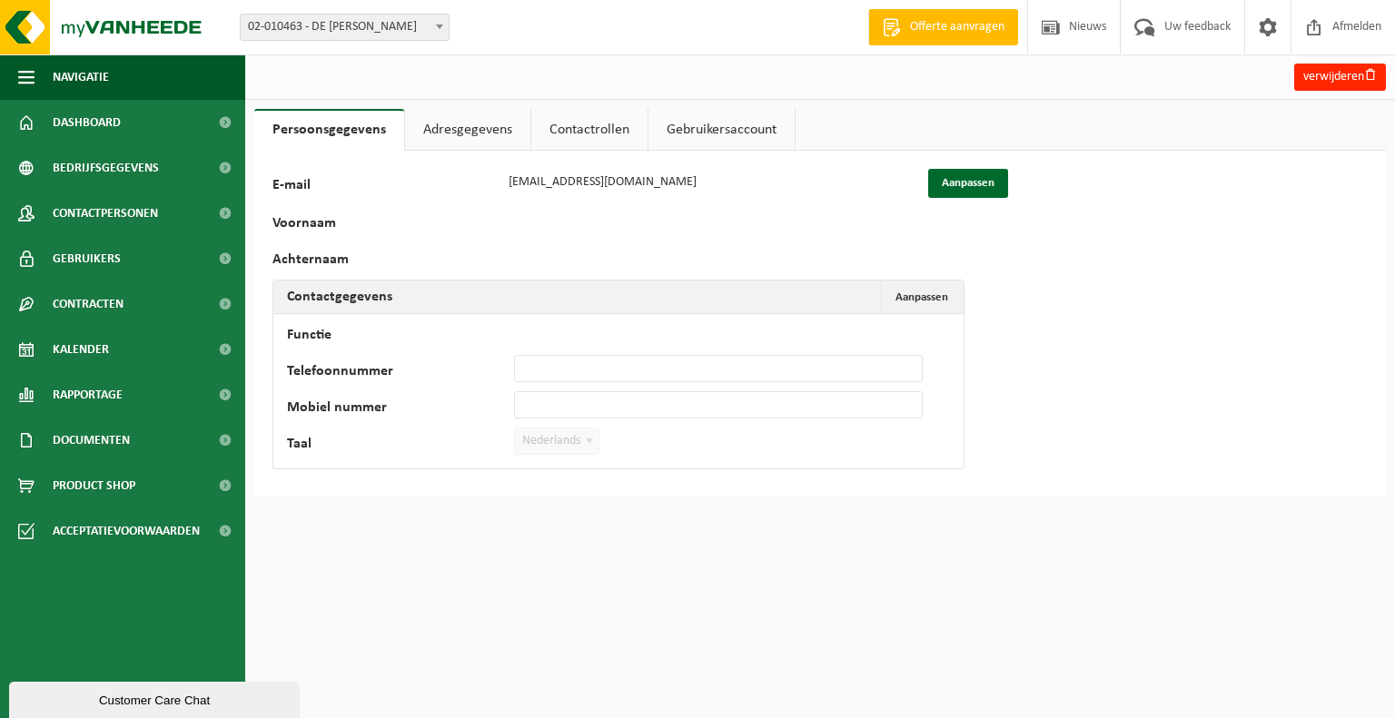
click at [432, 130] on link "Adresgegevens" at bounding box center [467, 130] width 125 height 42
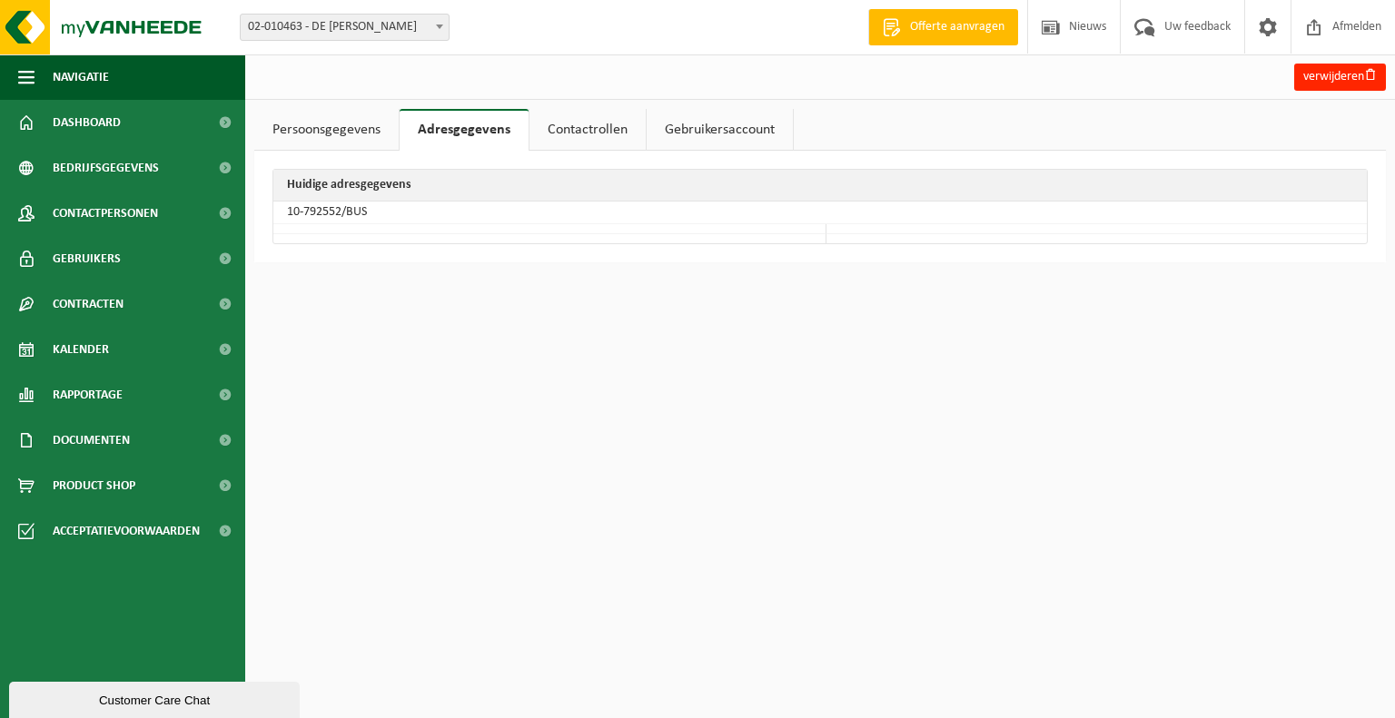
click at [592, 134] on link "Contactrollen" at bounding box center [588, 130] width 116 height 42
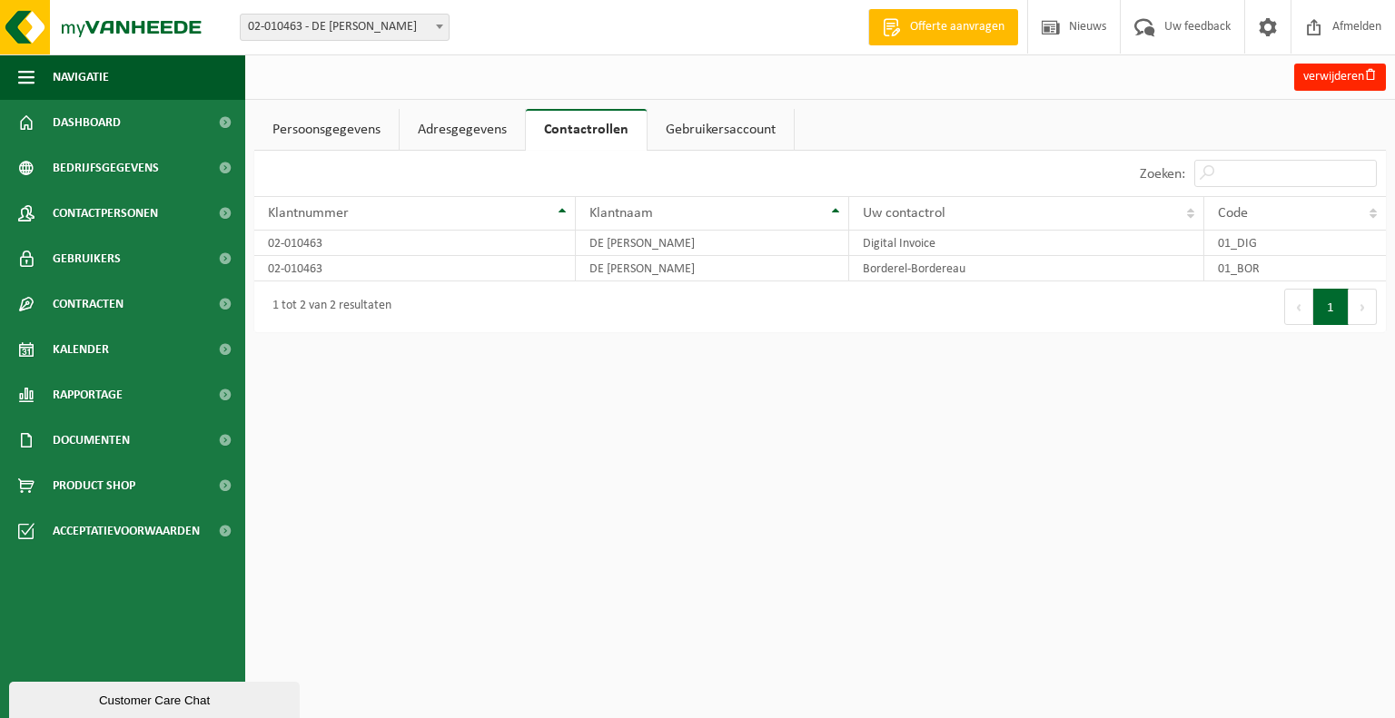
click at [676, 129] on link "Gebruikersaccount" at bounding box center [721, 130] width 146 height 42
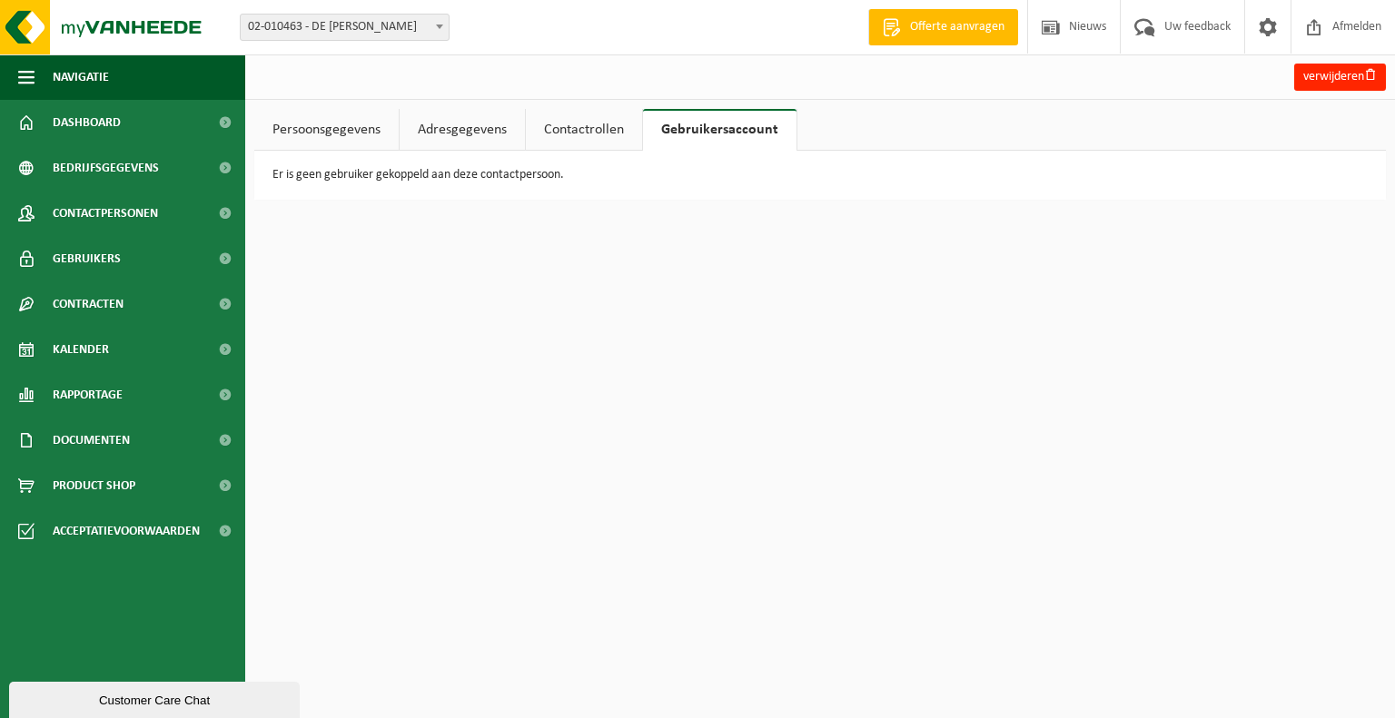
click at [302, 125] on link "Persoonsgegevens" at bounding box center [326, 130] width 144 height 42
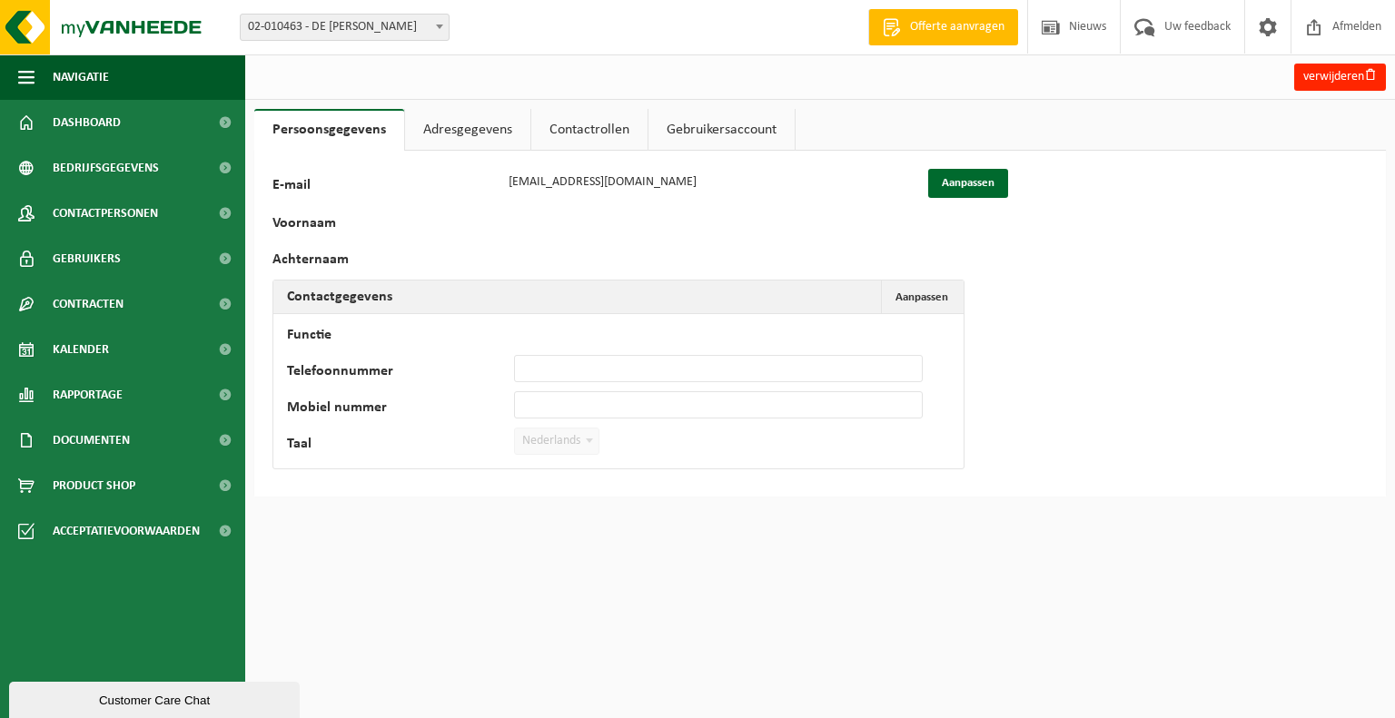
click at [294, 223] on label "Voornaam" at bounding box center [386, 225] width 227 height 18
click at [349, 216] on label "Voornaam" at bounding box center [386, 225] width 227 height 18
click at [322, 218] on label "Voornaam" at bounding box center [386, 225] width 227 height 18
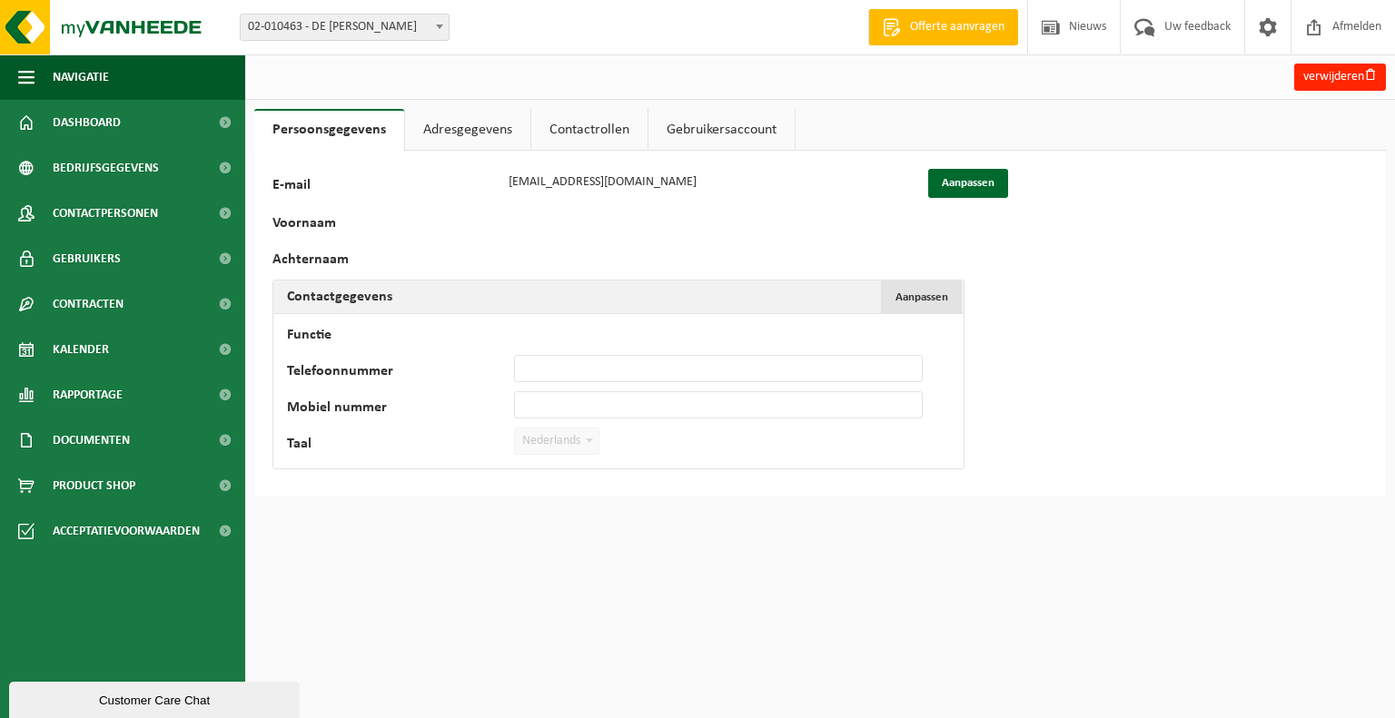
click at [921, 296] on span "Aanpassen" at bounding box center [922, 298] width 53 height 12
click at [568, 325] on input "Functie" at bounding box center [718, 332] width 409 height 27
type input "boekhouding"
type input "+32 9 384 25 51"
click at [349, 486] on button "Bevestigen" at bounding box center [336, 478] width 94 height 29
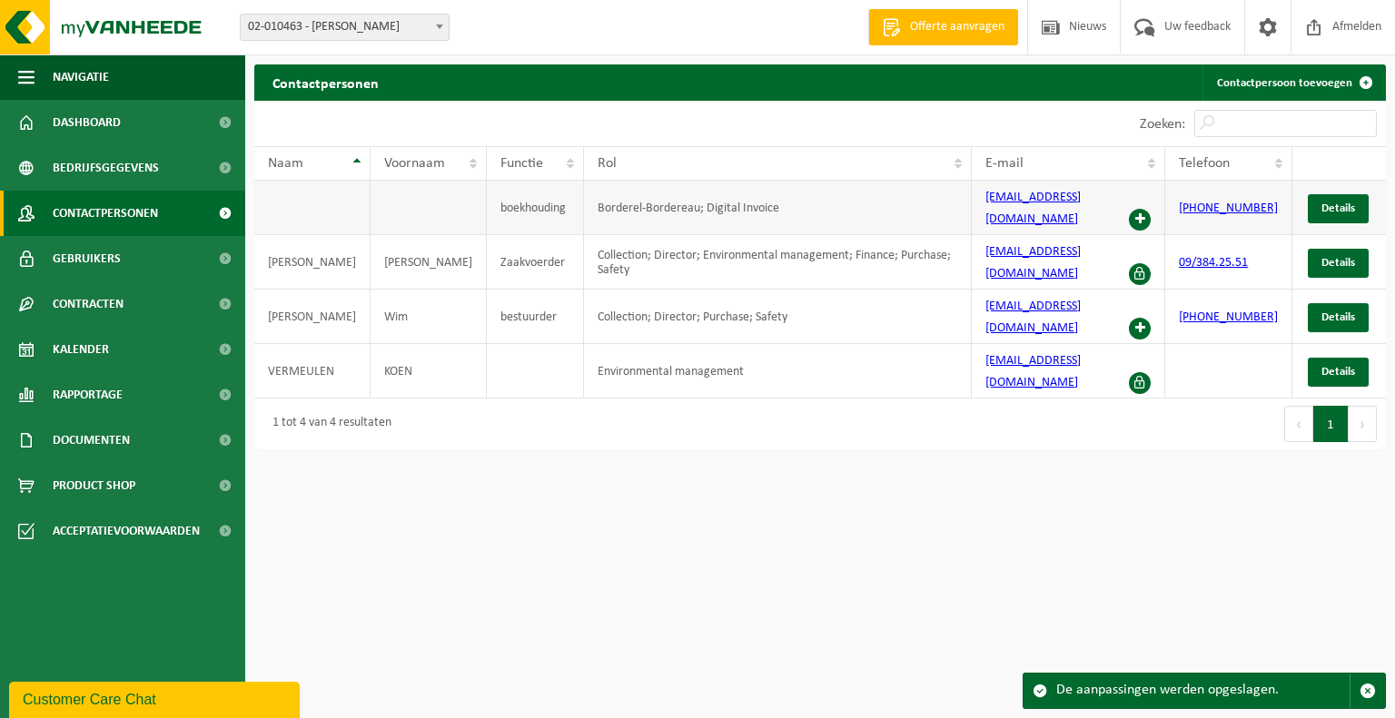
click at [1151, 209] on span at bounding box center [1140, 220] width 22 height 22
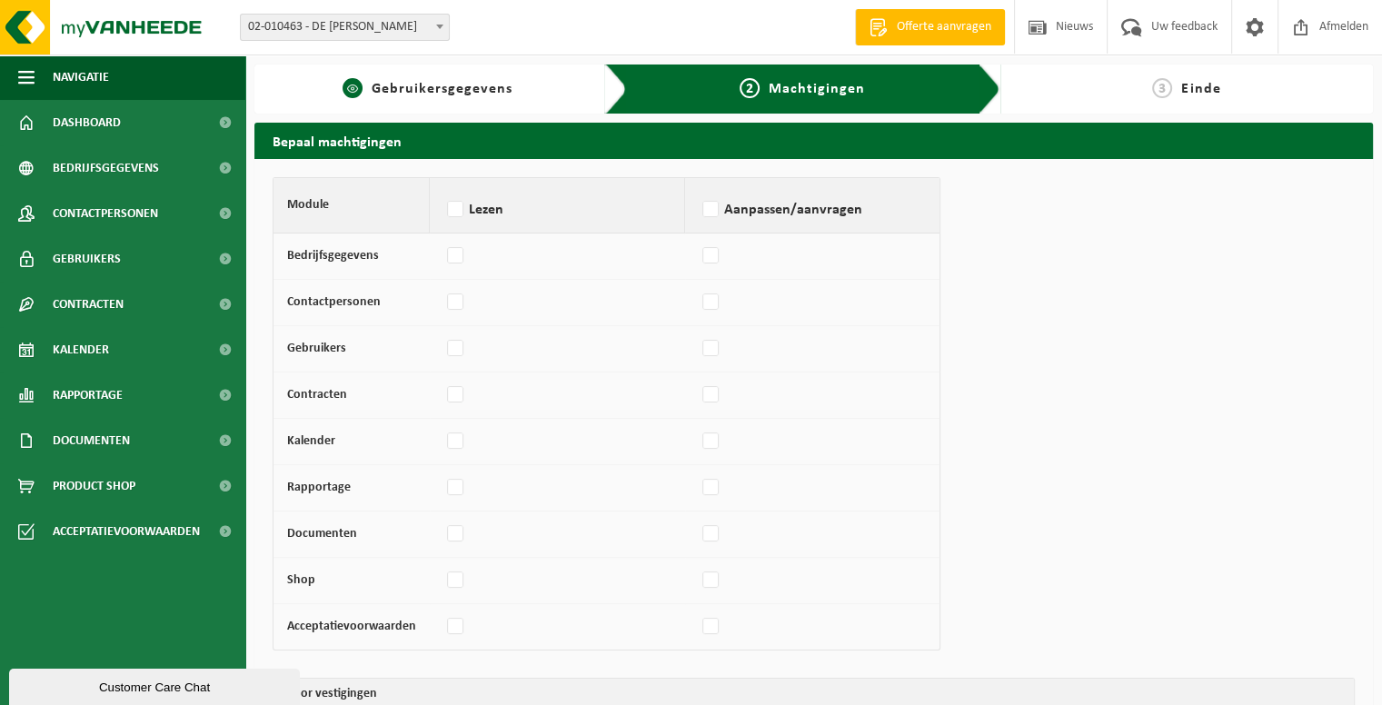
click at [510, 93] on span "Gebruikersgegevens" at bounding box center [442, 89] width 141 height 15
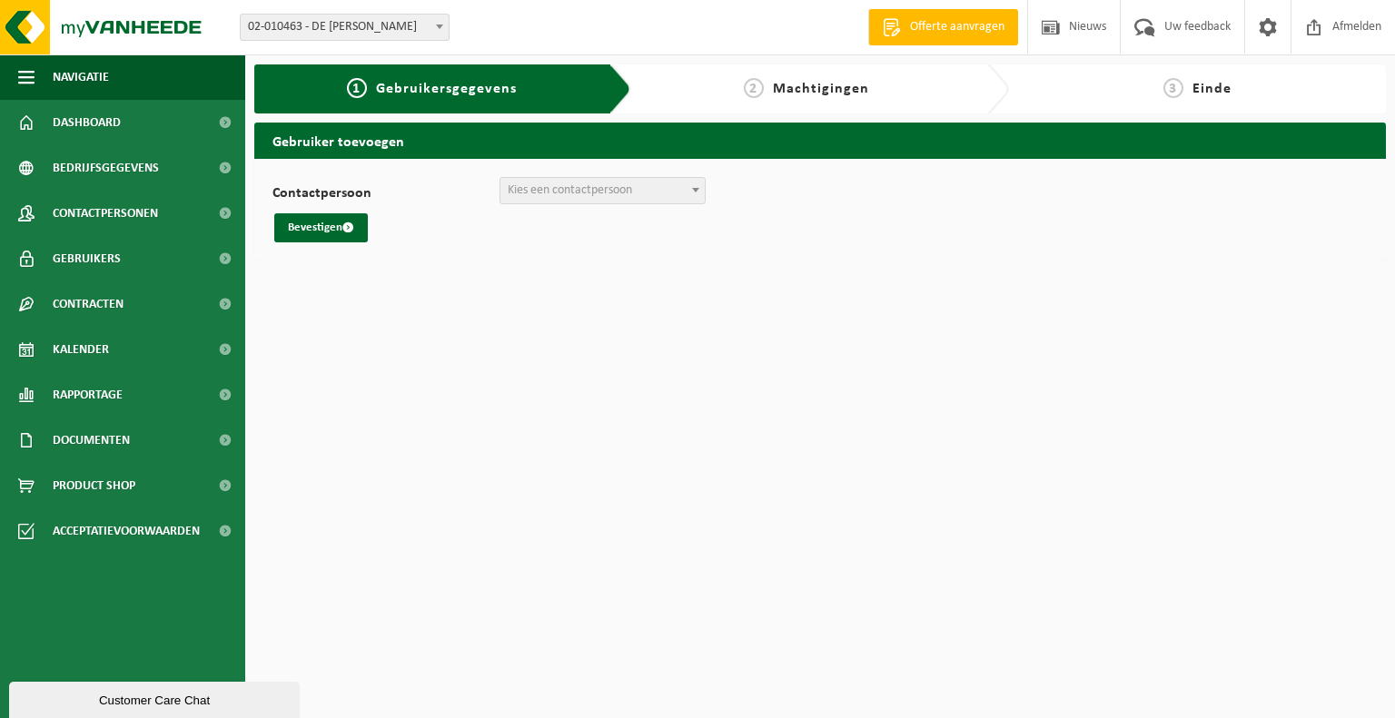
click at [696, 184] on span at bounding box center [696, 190] width 18 height 24
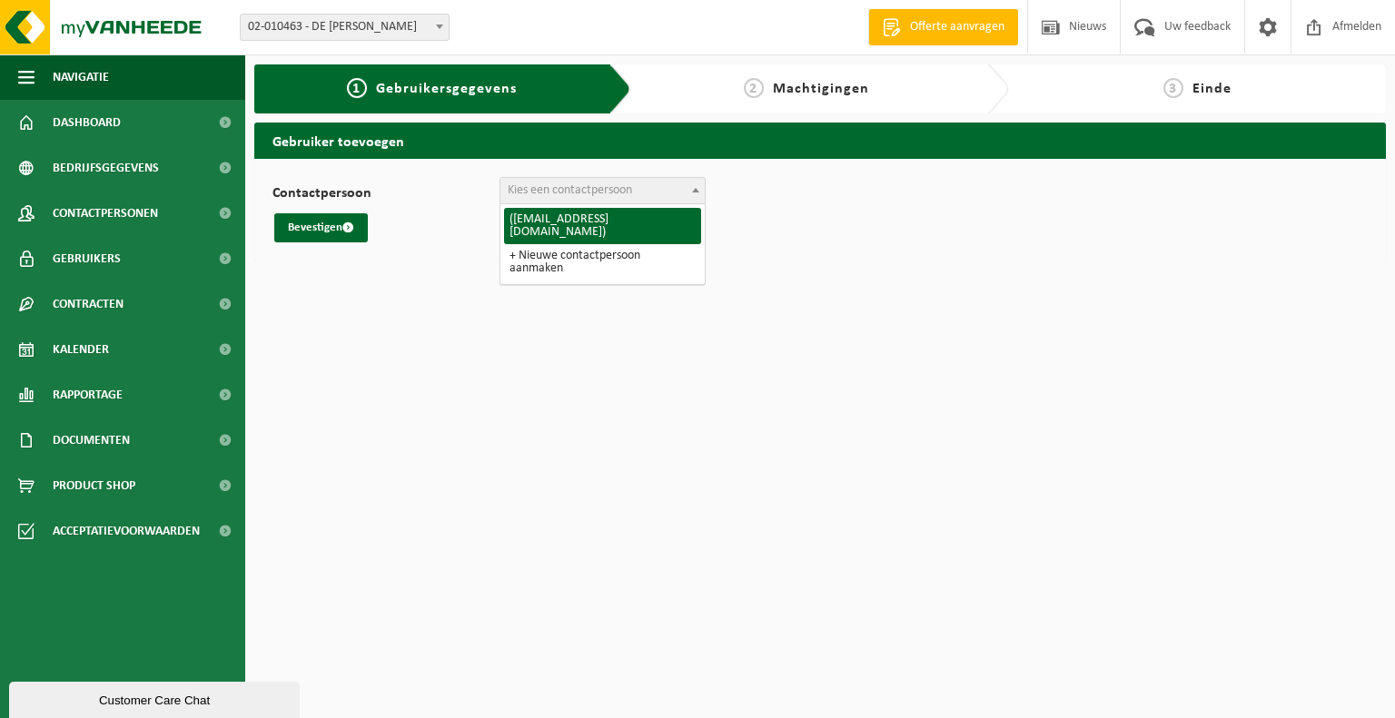
select select "33800"
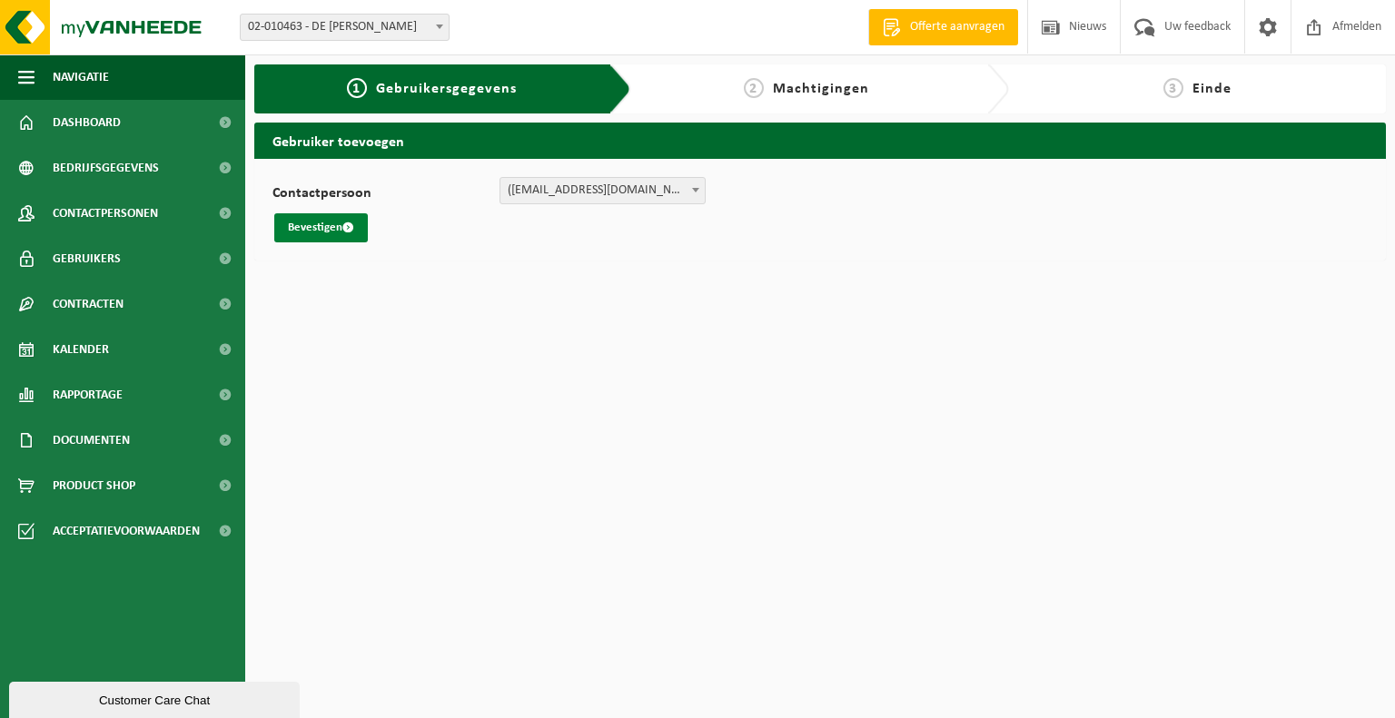
click at [317, 227] on button "Bevestigen" at bounding box center [321, 227] width 94 height 29
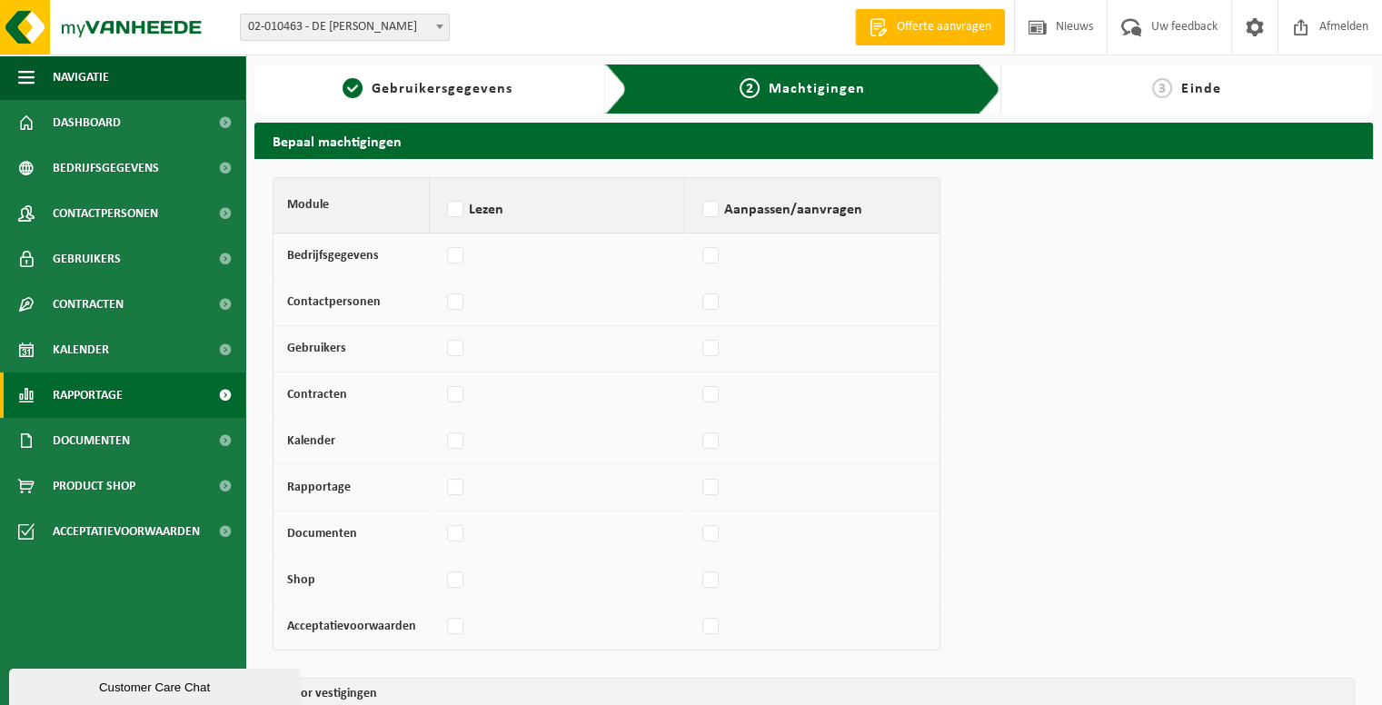
click at [85, 388] on span "Rapportage" at bounding box center [88, 394] width 70 height 45
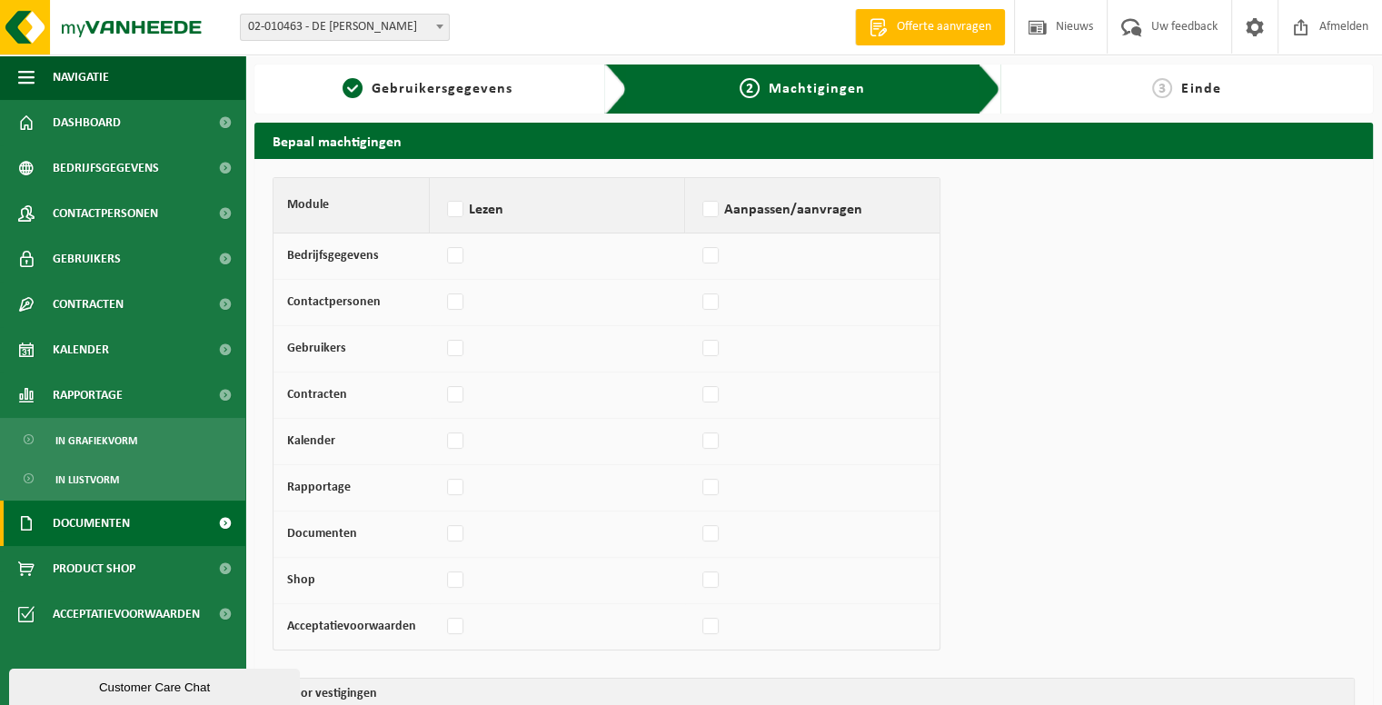
click at [69, 511] on span "Documenten" at bounding box center [91, 522] width 77 height 45
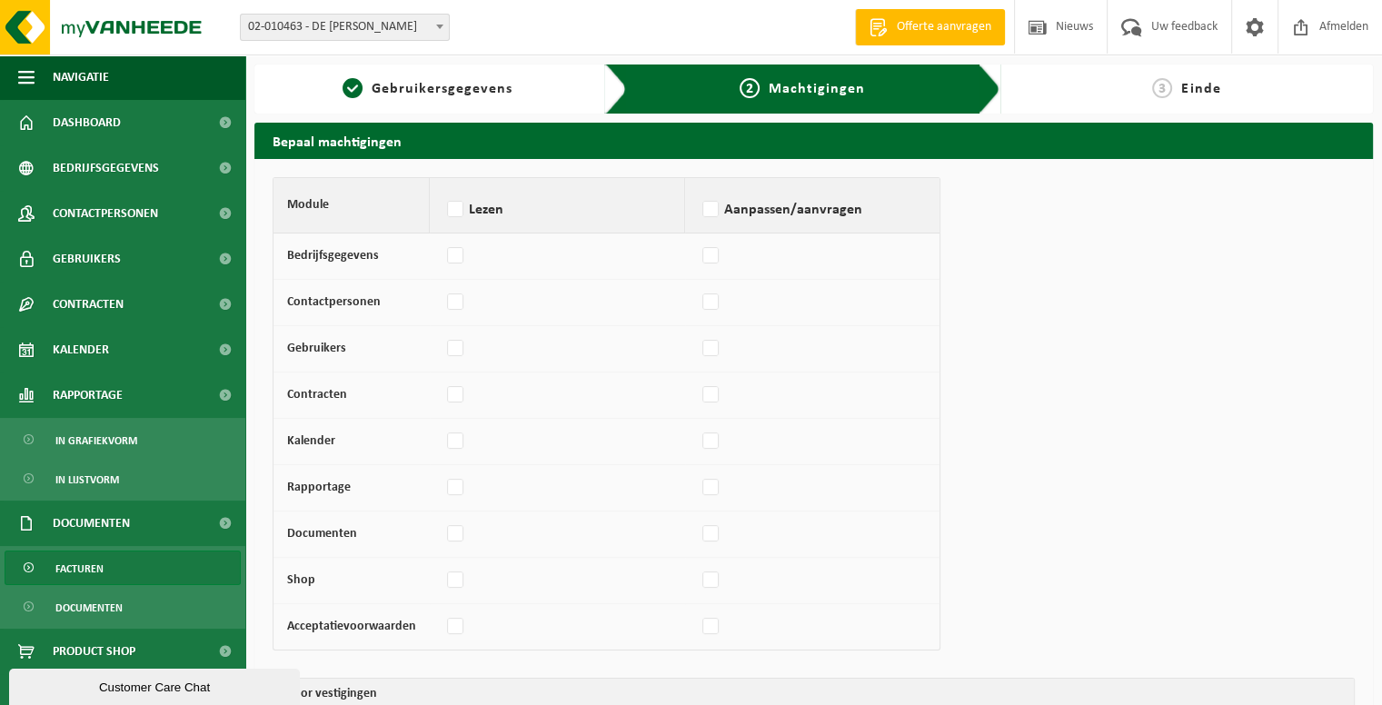
click at [68, 566] on span "Facturen" at bounding box center [79, 568] width 48 height 35
